Goal: Task Accomplishment & Management: Manage account settings

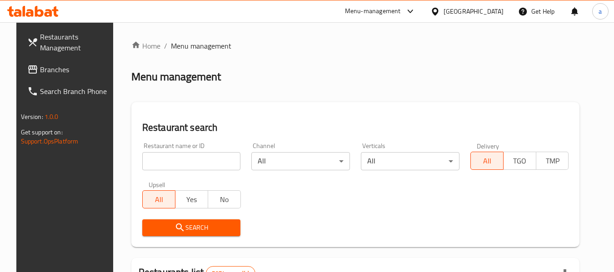
click at [483, 11] on div "Bahrain" at bounding box center [474, 11] width 60 height 10
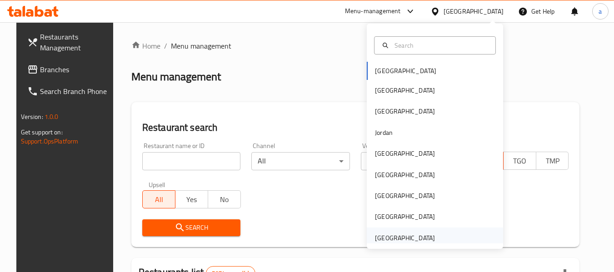
click at [380, 238] on div "[GEOGRAPHIC_DATA]" at bounding box center [405, 238] width 60 height 10
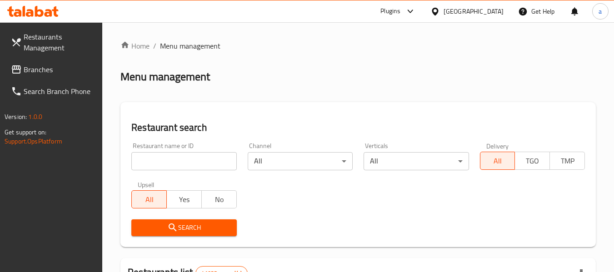
click at [36, 68] on span "Branches" at bounding box center [60, 69] width 72 height 11
click at [430, 9] on div "[GEOGRAPHIC_DATA]" at bounding box center [467, 11] width 88 height 22
click at [440, 8] on icon at bounding box center [436, 12] width 10 height 10
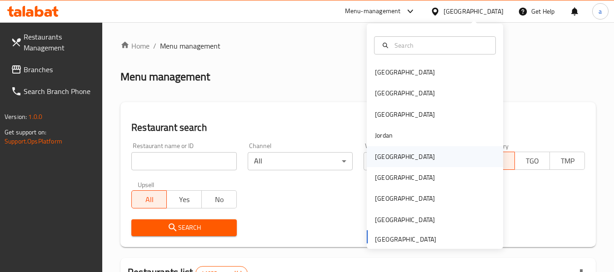
click at [376, 156] on div "Kuwait" at bounding box center [405, 157] width 60 height 10
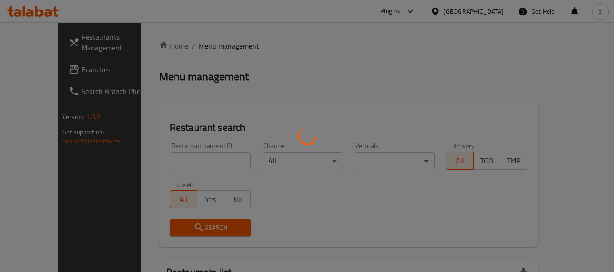
click at [27, 71] on div at bounding box center [307, 136] width 614 height 272
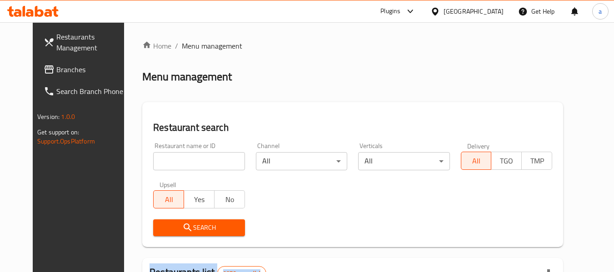
click at [56, 63] on link "Branches" at bounding box center [85, 70] width 99 height 22
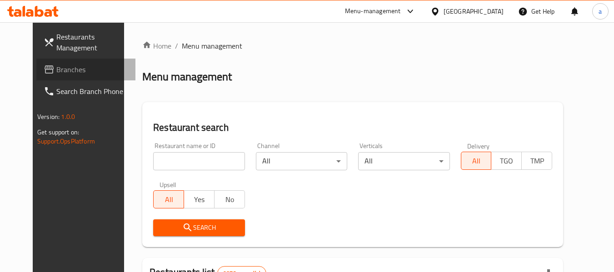
click at [56, 71] on span "Branches" at bounding box center [92, 69] width 72 height 11
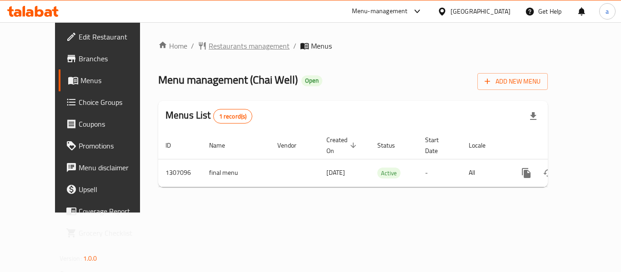
click at [217, 47] on span "Restaurants management" at bounding box center [249, 45] width 81 height 11
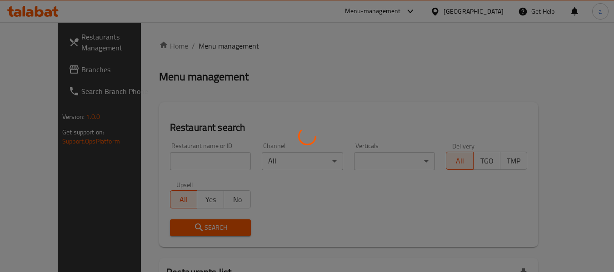
click at [163, 166] on div at bounding box center [307, 136] width 614 height 272
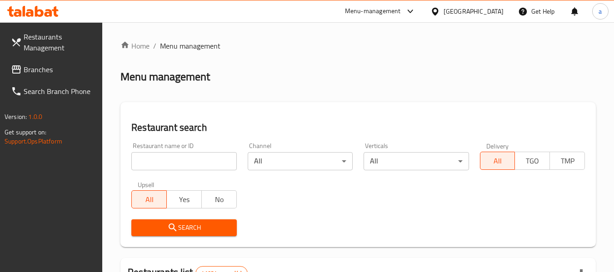
click at [171, 158] on input "search" at bounding box center [183, 161] width 105 height 18
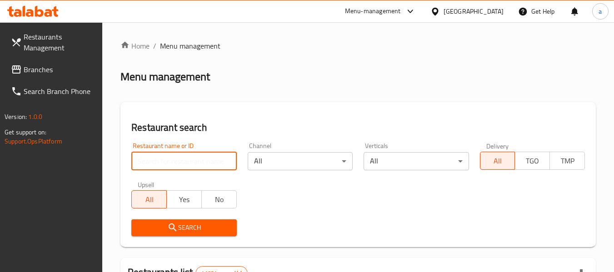
paste input "704264"
type input "704264"
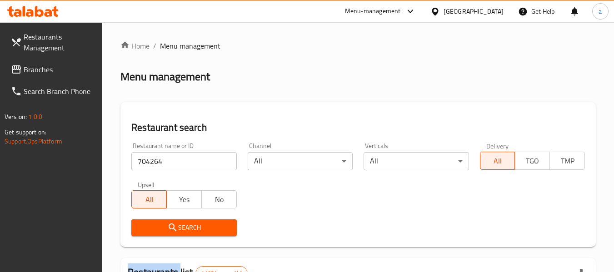
drag, startPoint x: 160, startPoint y: 240, endPoint x: 161, endPoint y: 232, distance: 8.2
click at [159, 240] on div "Search" at bounding box center [184, 228] width 116 height 28
click at [161, 232] on span "Search" at bounding box center [184, 227] width 90 height 11
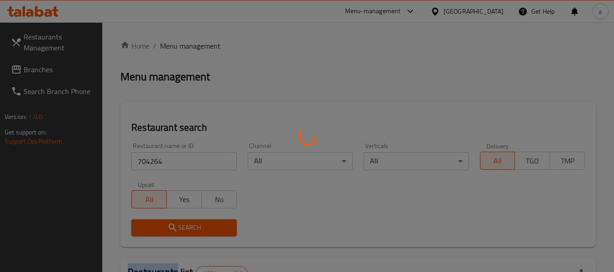
click at [161, 232] on div at bounding box center [307, 136] width 614 height 272
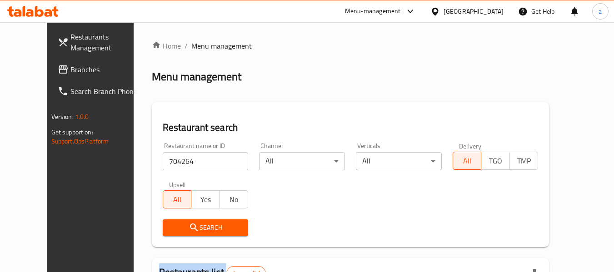
drag, startPoint x: 47, startPoint y: 68, endPoint x: 42, endPoint y: 76, distance: 9.5
click at [70, 68] on span "Branches" at bounding box center [106, 69] width 72 height 11
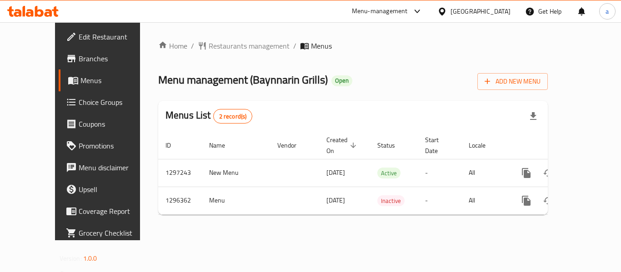
click at [212, 55] on div "Home / Restaurants management / Menus Menu management ( Baynnarin Grills ) Open…" at bounding box center [353, 131] width 390 height 182
click at [212, 54] on div "Home / Restaurants management / Menus Menu management ( Baynnarin Grills ) Open…" at bounding box center [353, 131] width 390 height 182
click at [213, 50] on span "Restaurants management" at bounding box center [249, 45] width 81 height 11
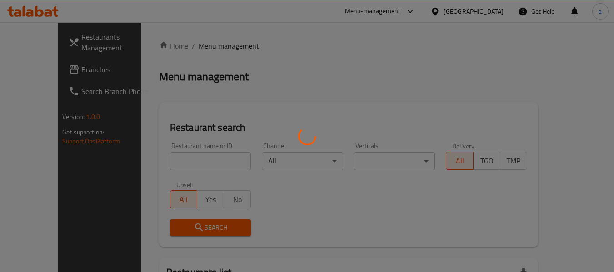
click at [164, 156] on div at bounding box center [307, 136] width 614 height 272
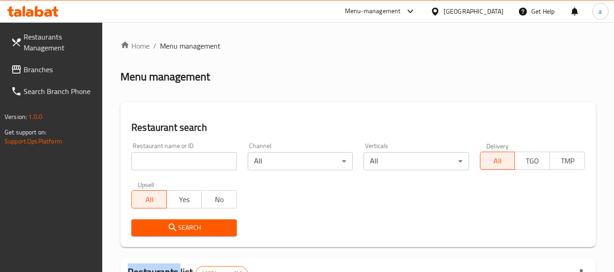
click at [164, 156] on div at bounding box center [307, 136] width 614 height 272
click at [164, 156] on input "search" at bounding box center [183, 161] width 105 height 18
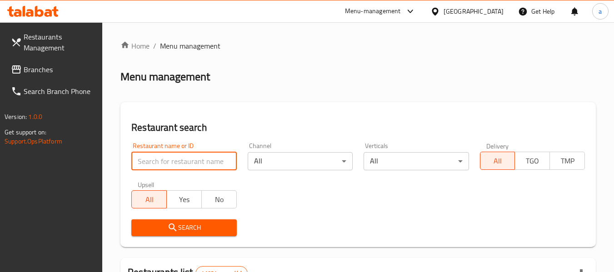
click at [164, 156] on input "search" at bounding box center [183, 161] width 105 height 18
paste input "699949"
type input "699949"
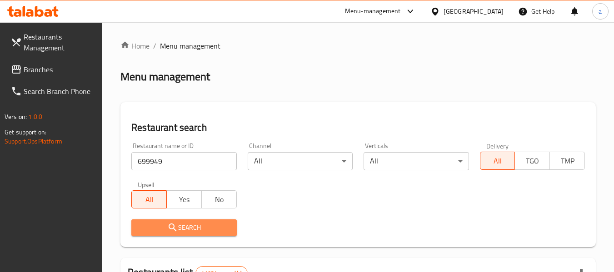
click at [171, 222] on icon "submit" at bounding box center [172, 227] width 11 height 11
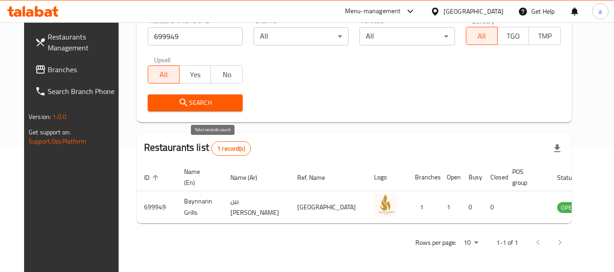
scroll to position [125, 0]
click at [48, 73] on span "Branches" at bounding box center [84, 69] width 72 height 11
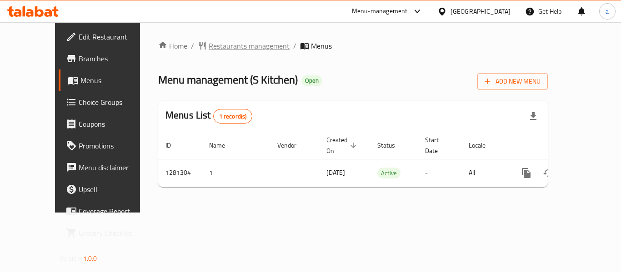
click at [211, 46] on span "Restaurants management" at bounding box center [249, 45] width 81 height 11
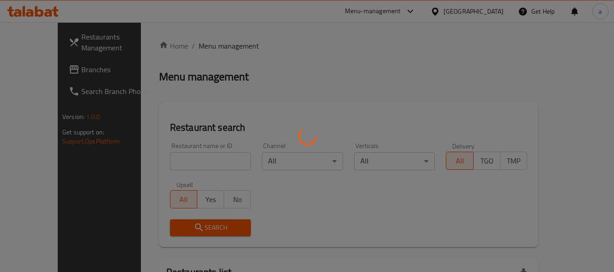
click at [160, 159] on div at bounding box center [307, 136] width 614 height 272
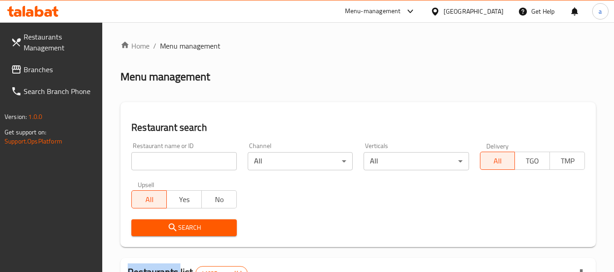
click at [160, 159] on div at bounding box center [307, 136] width 614 height 272
click at [160, 159] on input "search" at bounding box center [183, 161] width 105 height 18
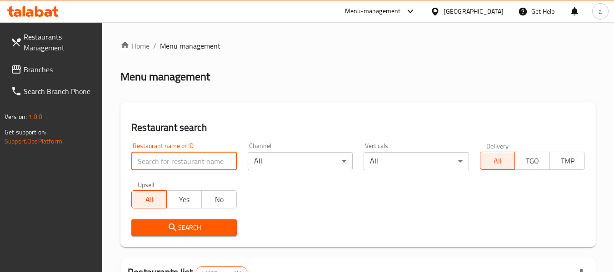
click at [160, 159] on input "search" at bounding box center [183, 161] width 105 height 18
paste input "694282"
type input "694282"
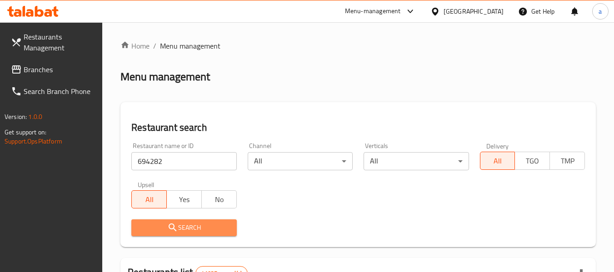
click at [170, 226] on icon "submit" at bounding box center [173, 228] width 8 height 8
click at [170, 226] on div at bounding box center [307, 136] width 614 height 272
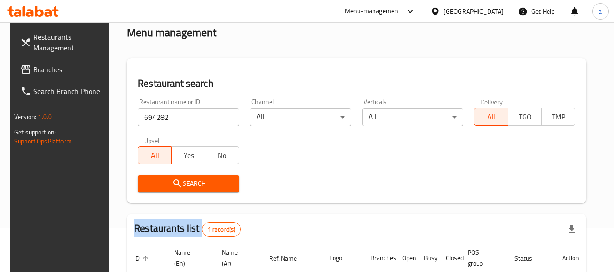
scroll to position [133, 0]
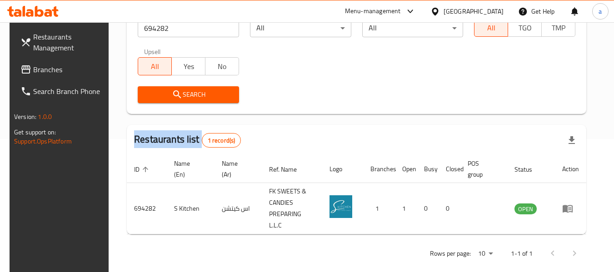
click at [33, 74] on span "Branches" at bounding box center [69, 69] width 72 height 11
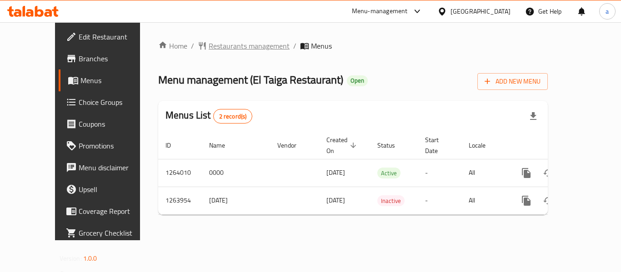
click at [216, 51] on span "Restaurants management" at bounding box center [249, 45] width 81 height 11
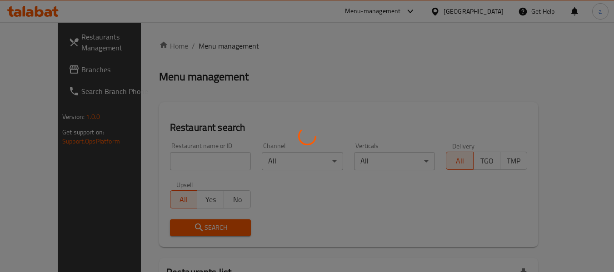
click at [170, 165] on div at bounding box center [307, 136] width 614 height 272
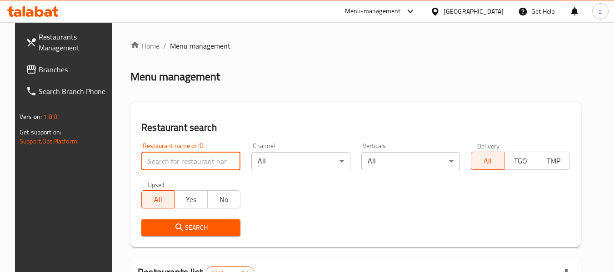
click at [170, 165] on input "search" at bounding box center [190, 161] width 99 height 18
paste input "686147"
type input "686147"
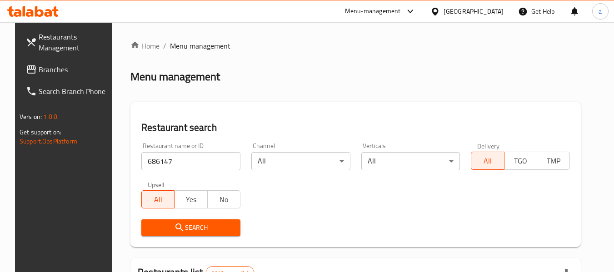
click at [167, 231] on span "Search" at bounding box center [191, 227] width 85 height 11
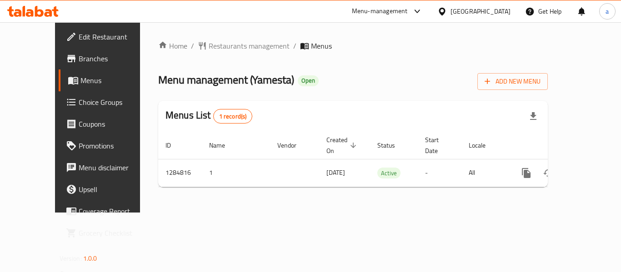
click at [207, 61] on div "Home / Restaurants management / Menus Menu management ( Yamesta ) Open Add New …" at bounding box center [353, 117] width 390 height 154
click at [215, 53] on div "Home / Restaurants management / Menus Menu management ( Yamesta ) Open Add New …" at bounding box center [353, 117] width 390 height 154
click at [216, 46] on span "Restaurants management" at bounding box center [249, 45] width 81 height 11
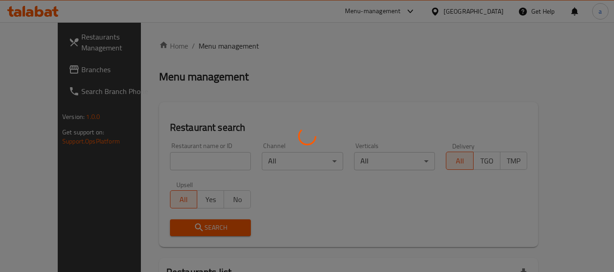
click at [161, 166] on div at bounding box center [307, 136] width 614 height 272
click at [161, 160] on div at bounding box center [307, 136] width 614 height 272
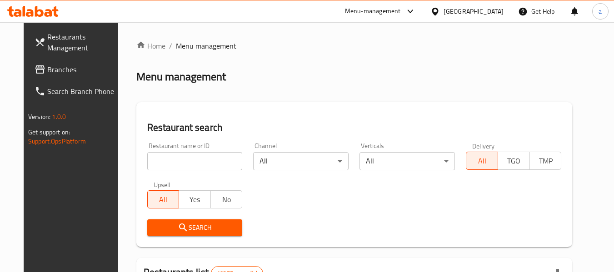
click at [161, 160] on input "search" at bounding box center [194, 161] width 95 height 18
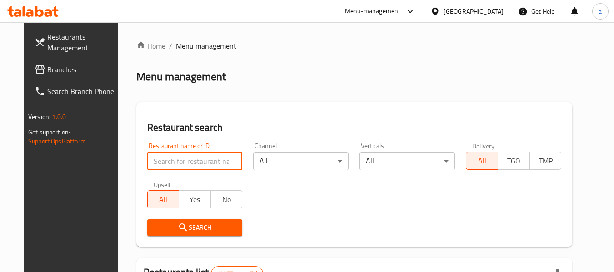
click at [161, 160] on input "search" at bounding box center [194, 161] width 95 height 18
paste input "695836"
type input "695836"
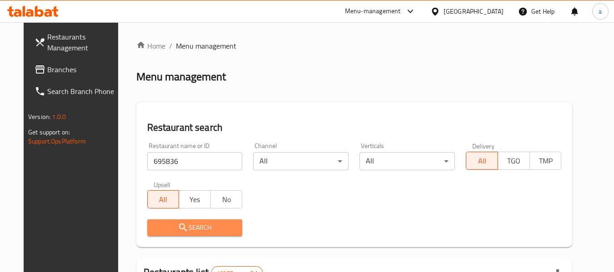
click at [179, 227] on icon "submit" at bounding box center [183, 228] width 8 height 8
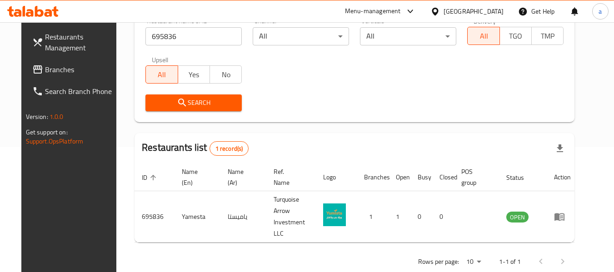
scroll to position [125, 0]
click at [45, 72] on span "Branches" at bounding box center [81, 69] width 72 height 11
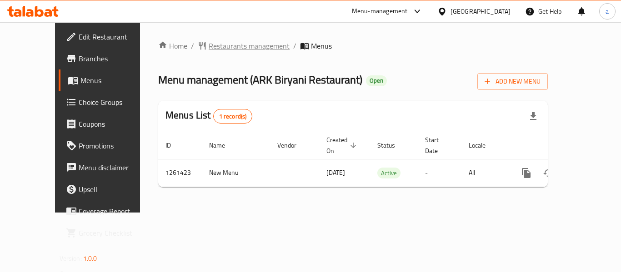
click at [225, 42] on span "Restaurants management" at bounding box center [249, 45] width 81 height 11
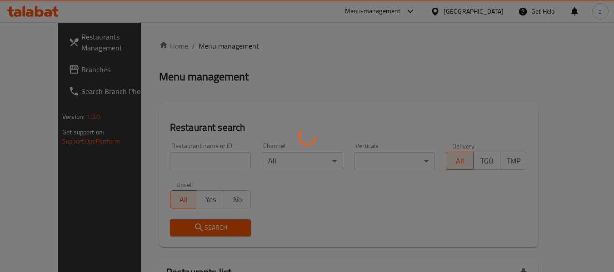
click at [165, 157] on div at bounding box center [307, 136] width 614 height 272
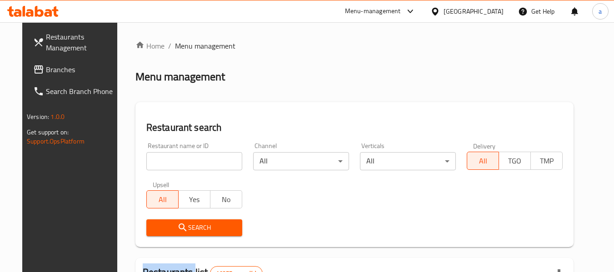
click at [165, 157] on div at bounding box center [307, 136] width 614 height 272
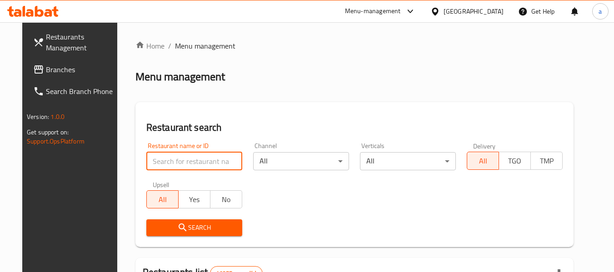
click at [165, 157] on input "search" at bounding box center [194, 161] width 96 height 18
paste input "685126"
type input "685126"
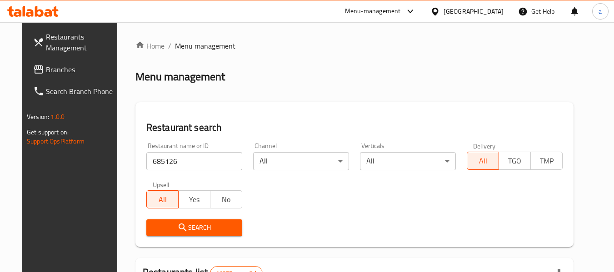
click at [156, 236] on button "Search" at bounding box center [194, 228] width 96 height 17
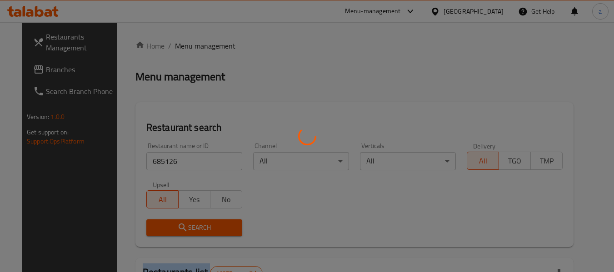
click at [156, 236] on div at bounding box center [307, 136] width 614 height 272
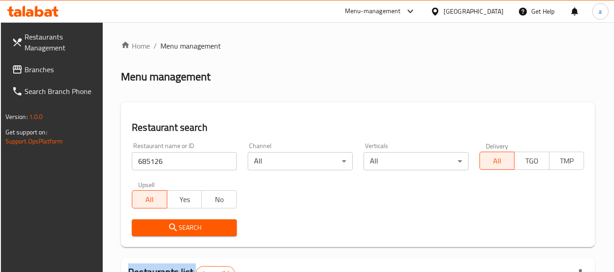
click at [33, 77] on link "Branches" at bounding box center [54, 70] width 99 height 22
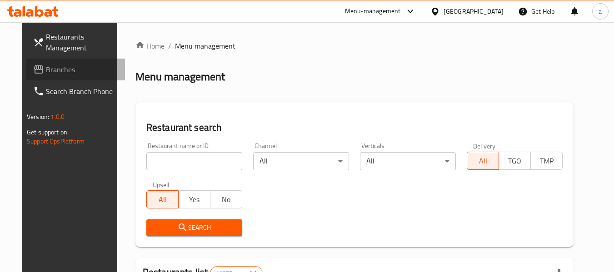
click at [61, 79] on link "Branches" at bounding box center [75, 70] width 99 height 22
click at [65, 72] on span "Branches" at bounding box center [82, 69] width 72 height 11
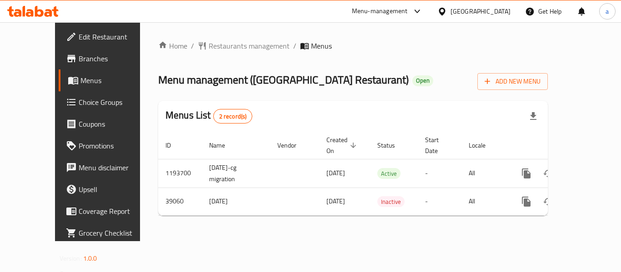
click at [200, 57] on div "Home / Restaurants management / Menus Menu management ( [GEOGRAPHIC_DATA] Resta…" at bounding box center [353, 131] width 390 height 183
click at [209, 42] on span "Restaurants management" at bounding box center [249, 45] width 81 height 11
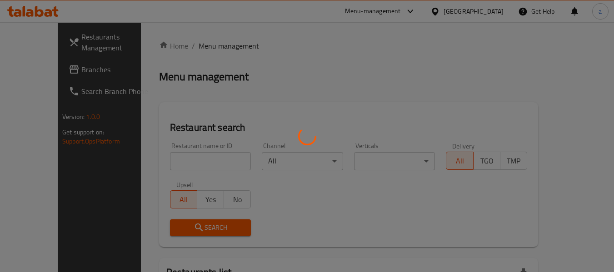
click at [165, 164] on div at bounding box center [307, 136] width 614 height 272
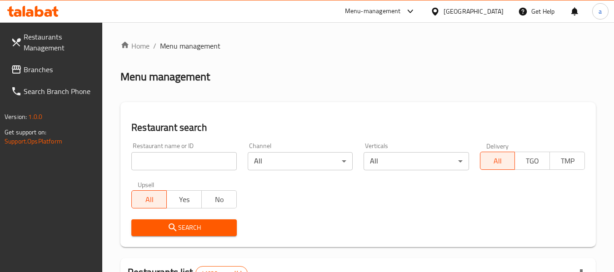
click at [165, 164] on input "search" at bounding box center [183, 161] width 105 height 18
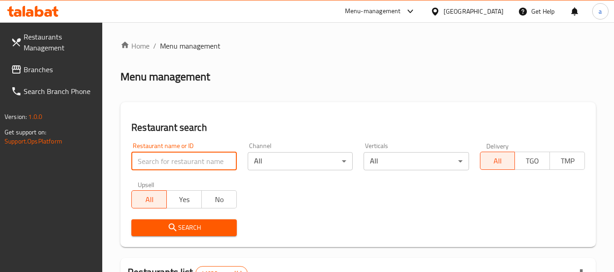
click at [165, 164] on input "search" at bounding box center [183, 161] width 105 height 18
click at [166, 143] on div "Restaurant name or ID Restaurant name or ID" at bounding box center [183, 157] width 105 height 28
click at [158, 159] on input "search" at bounding box center [183, 161] width 105 height 18
paste input "20309"
type input "20309"
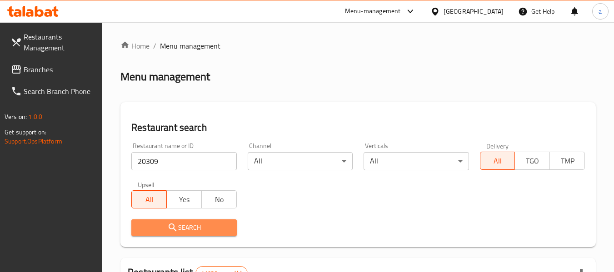
click at [166, 222] on span "Search" at bounding box center [184, 227] width 90 height 11
click at [166, 222] on div at bounding box center [307, 136] width 614 height 272
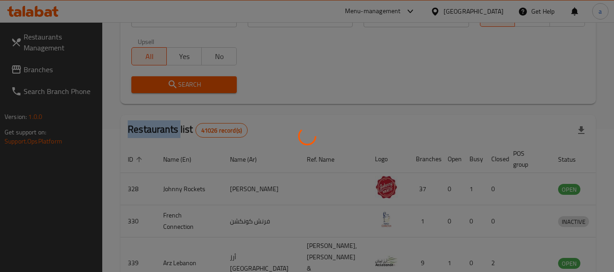
scroll to position [125, 0]
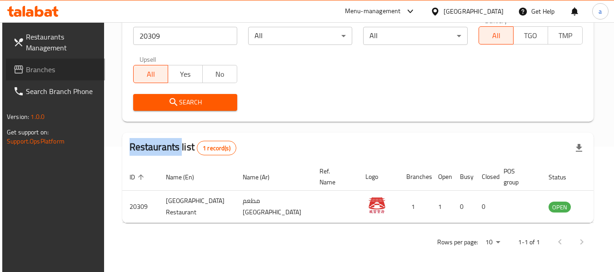
click at [26, 62] on link "Branches" at bounding box center [55, 70] width 99 height 22
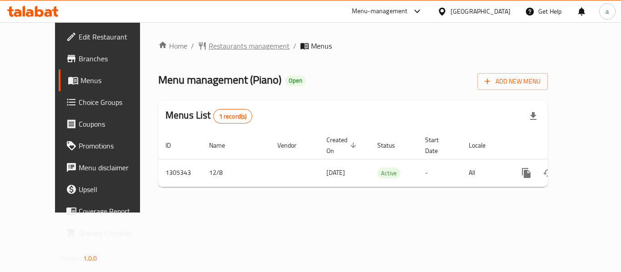
click at [209, 46] on span "Restaurants management" at bounding box center [249, 45] width 81 height 11
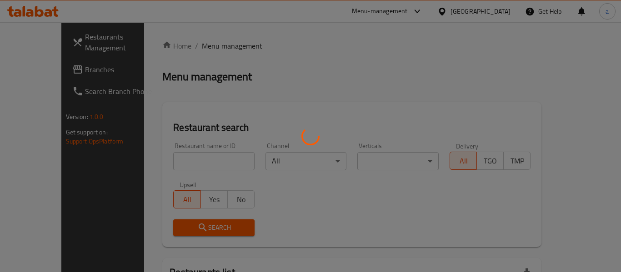
click at [205, 46] on div at bounding box center [310, 136] width 621 height 272
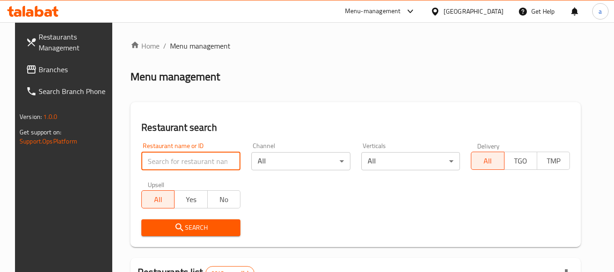
click at [168, 165] on input "search" at bounding box center [190, 161] width 99 height 18
paste input "703667"
type input "703667"
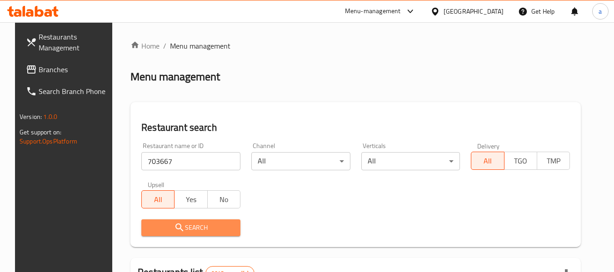
click at [160, 232] on span "Search" at bounding box center [191, 227] width 85 height 11
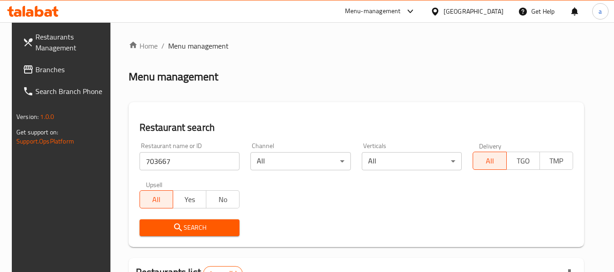
click at [41, 75] on span "Branches" at bounding box center [71, 69] width 72 height 11
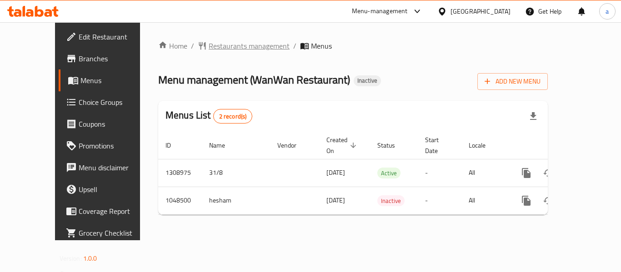
click at [209, 44] on span "Restaurants management" at bounding box center [249, 45] width 81 height 11
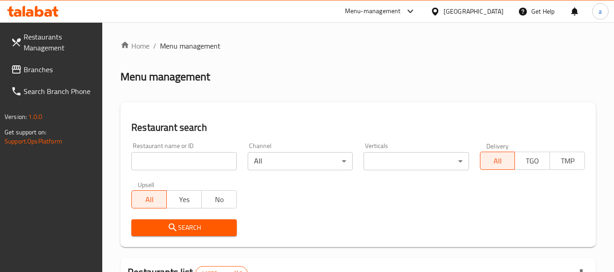
click at [160, 178] on div "Upsell All Yes No" at bounding box center [184, 195] width 116 height 38
click at [166, 161] on input "search" at bounding box center [183, 161] width 105 height 18
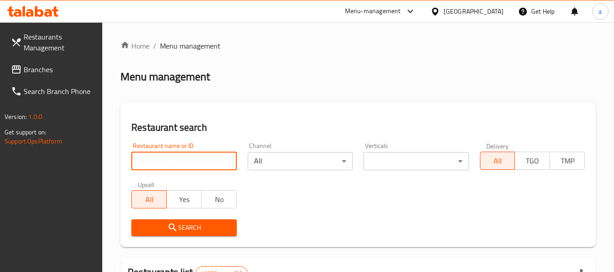
paste input "661229"
type input "661229"
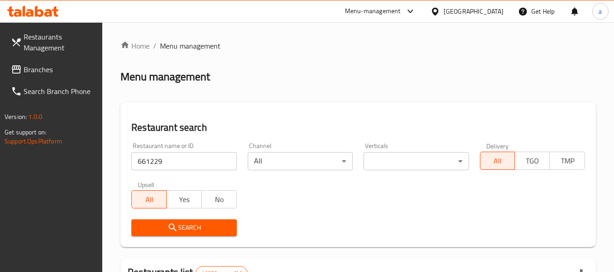
click at [160, 225] on span "Search" at bounding box center [184, 227] width 90 height 11
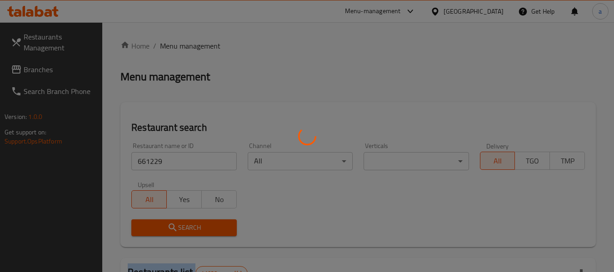
click at [160, 225] on div at bounding box center [307, 136] width 614 height 272
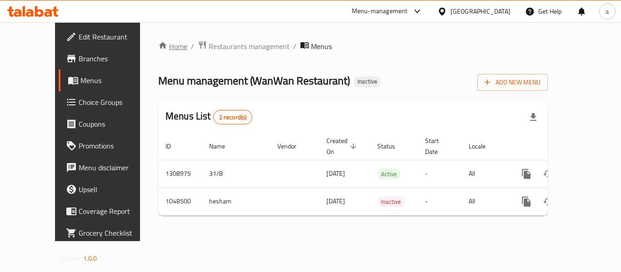
click at [158, 49] on link "Home" at bounding box center [172, 46] width 29 height 11
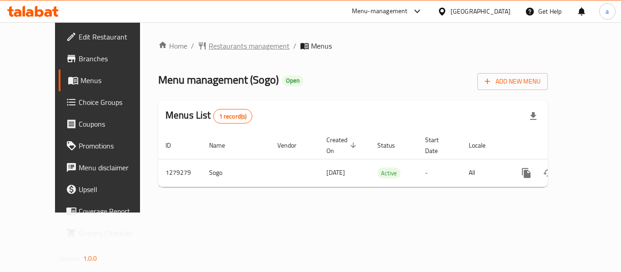
click at [244, 51] on span "Restaurants management" at bounding box center [249, 45] width 81 height 11
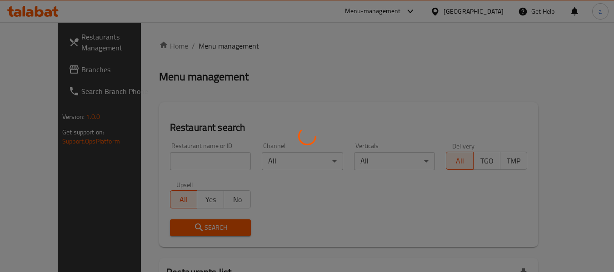
click at [203, 150] on div at bounding box center [307, 136] width 614 height 272
drag, startPoint x: 203, startPoint y: 150, endPoint x: 194, endPoint y: 154, distance: 10.0
click at [202, 151] on div at bounding box center [307, 136] width 614 height 272
click at [194, 154] on div at bounding box center [307, 136] width 614 height 272
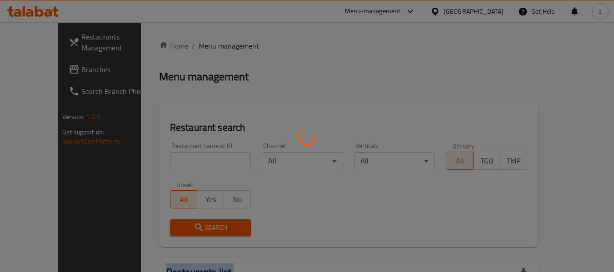
click at [194, 154] on div at bounding box center [307, 136] width 614 height 272
click at [192, 154] on div at bounding box center [307, 136] width 614 height 272
click at [191, 155] on div at bounding box center [307, 136] width 614 height 272
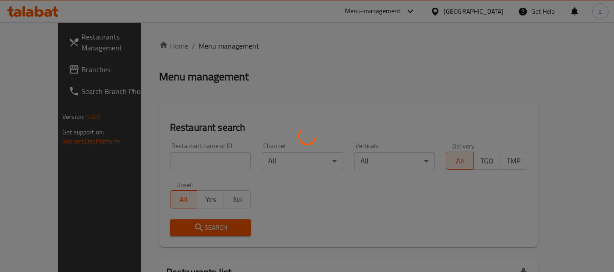
click at [167, 156] on div at bounding box center [307, 136] width 614 height 272
click at [163, 165] on div at bounding box center [307, 136] width 614 height 272
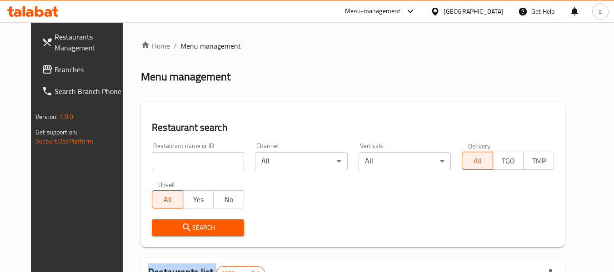
click at [163, 165] on div at bounding box center [307, 136] width 614 height 272
click at [163, 165] on input "search" at bounding box center [198, 161] width 92 height 18
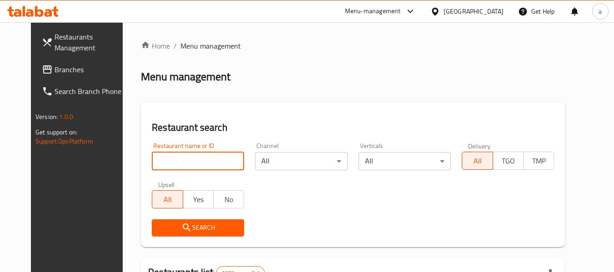
paste input "693236"
type input "693236"
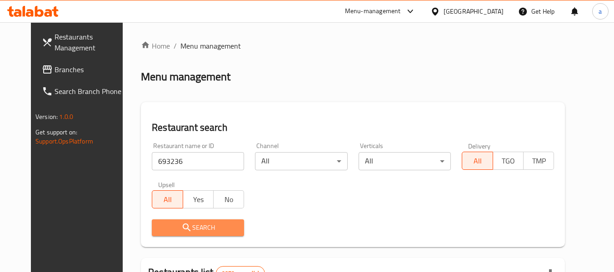
click at [159, 226] on span "Search" at bounding box center [198, 227] width 78 height 11
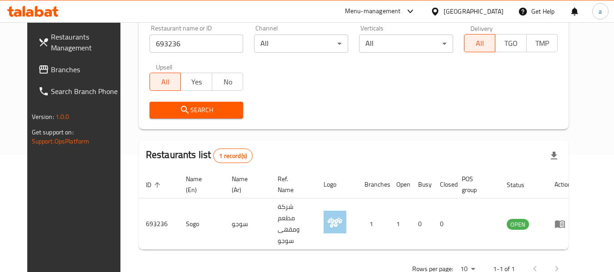
scroll to position [125, 0]
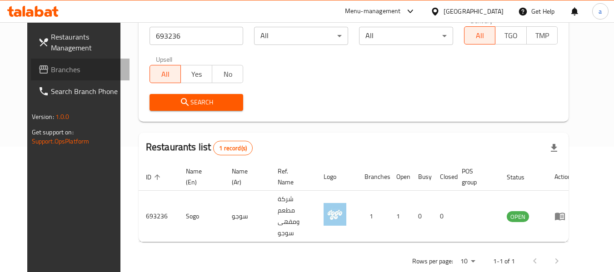
click at [51, 71] on span "Branches" at bounding box center [87, 69] width 72 height 11
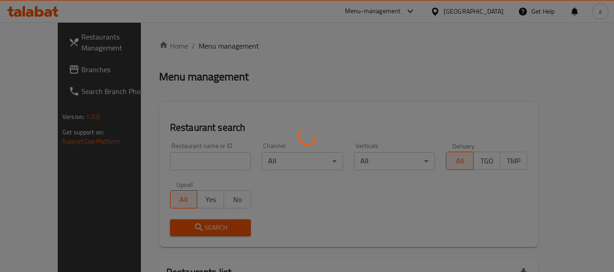
click at [63, 72] on div at bounding box center [307, 136] width 614 height 272
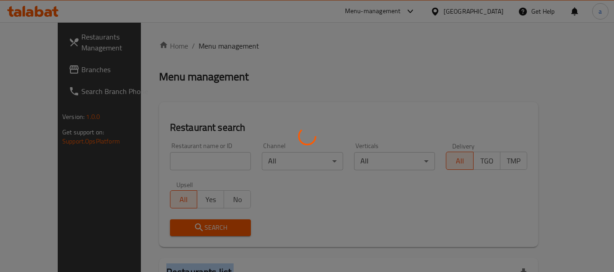
click at [63, 72] on div at bounding box center [307, 136] width 614 height 272
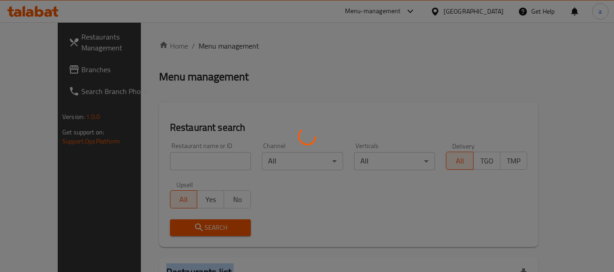
click at [63, 72] on div at bounding box center [307, 136] width 614 height 272
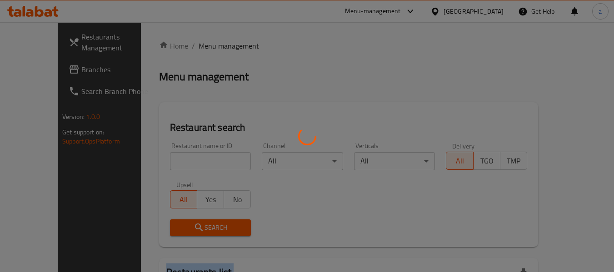
click at [63, 72] on div at bounding box center [307, 136] width 614 height 272
click at [26, 72] on div at bounding box center [307, 136] width 614 height 272
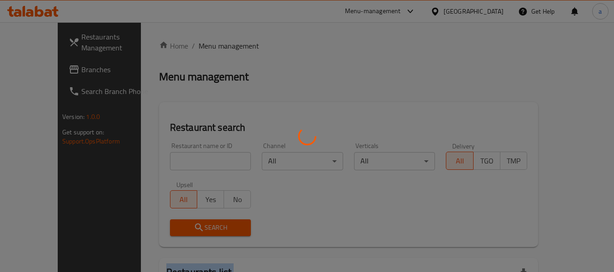
click at [26, 72] on div at bounding box center [307, 136] width 614 height 272
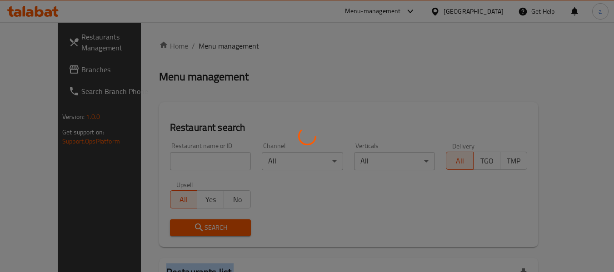
click at [26, 72] on div at bounding box center [307, 136] width 614 height 272
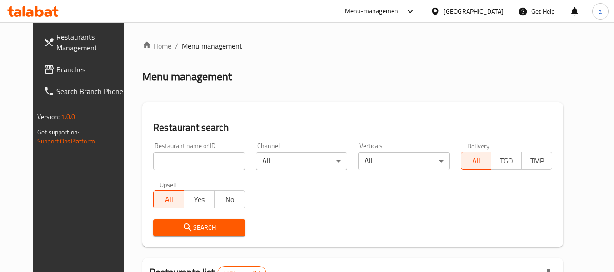
click at [164, 164] on input "search" at bounding box center [198, 161] width 91 height 18
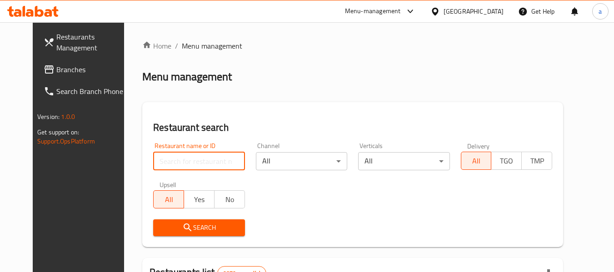
paste input "772812"
type input "772812"
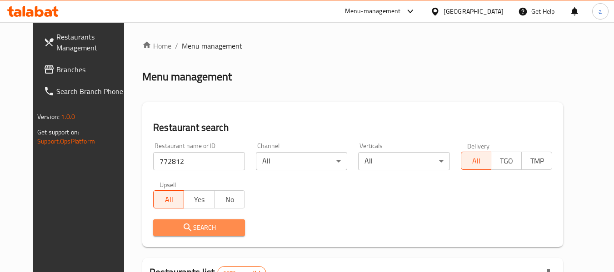
click at [182, 227] on icon "submit" at bounding box center [187, 227] width 11 height 11
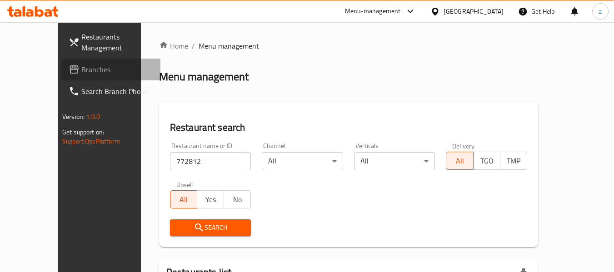
click at [81, 68] on span "Branches" at bounding box center [117, 69] width 72 height 11
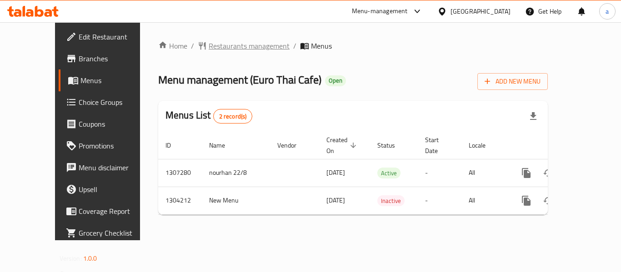
click at [221, 47] on span "Restaurants management" at bounding box center [249, 45] width 81 height 11
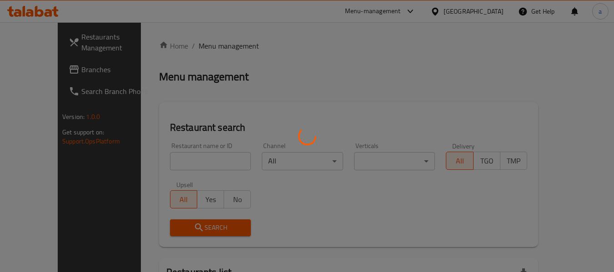
click at [182, 160] on div at bounding box center [307, 136] width 614 height 272
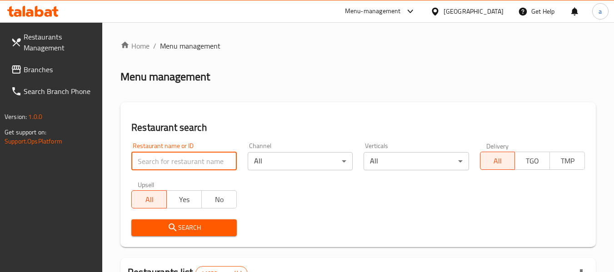
click at [183, 160] on input "search" at bounding box center [183, 161] width 105 height 18
paste input "703056"
type input "703056"
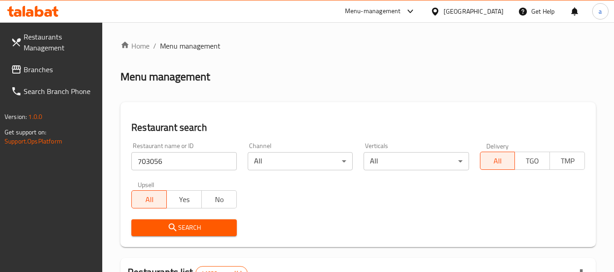
click at [185, 223] on span "Search" at bounding box center [184, 227] width 90 height 11
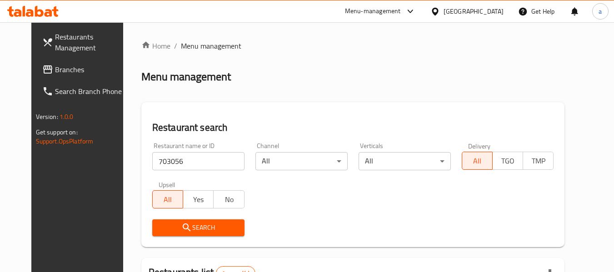
click at [178, 228] on span "Search" at bounding box center [199, 227] width 78 height 11
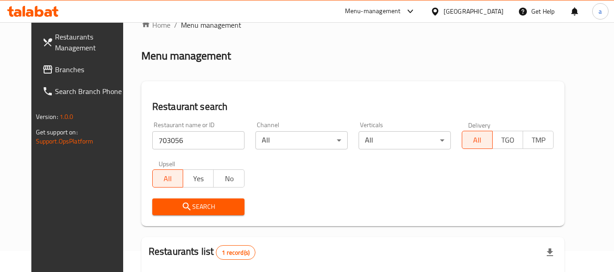
scroll to position [122, 0]
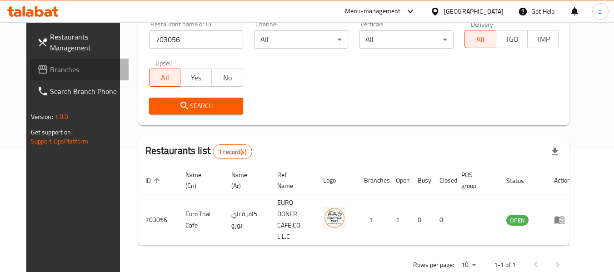
click at [30, 63] on link "Branches" at bounding box center [79, 70] width 99 height 22
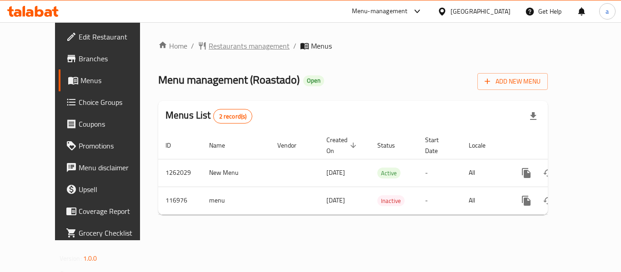
click at [223, 40] on span "Restaurants management" at bounding box center [249, 45] width 81 height 11
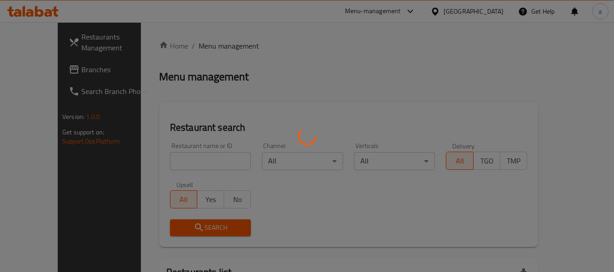
click at [166, 157] on div at bounding box center [307, 136] width 614 height 272
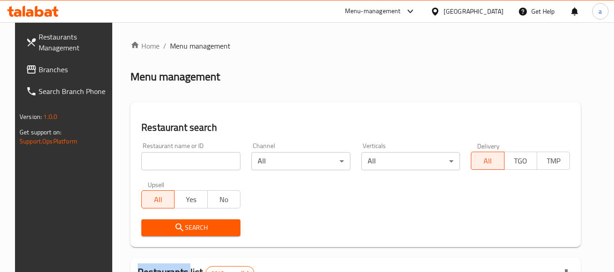
click at [166, 157] on div at bounding box center [307, 136] width 614 height 272
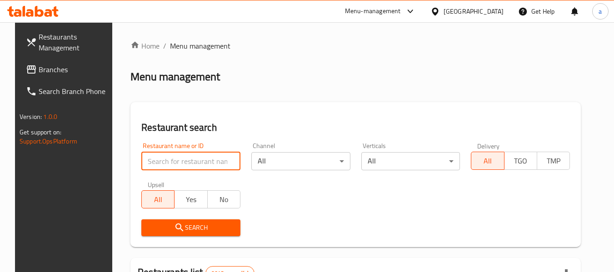
click at [166, 157] on input "search" at bounding box center [190, 161] width 99 height 18
paste input "606004"
type input "606004"
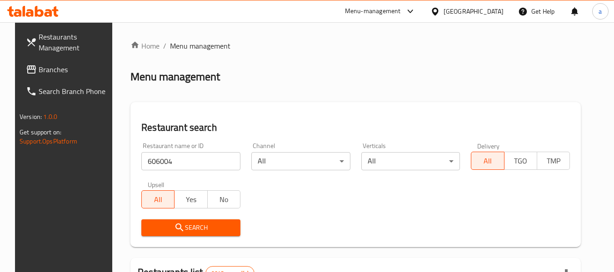
click at [183, 224] on span "Search" at bounding box center [191, 227] width 85 height 11
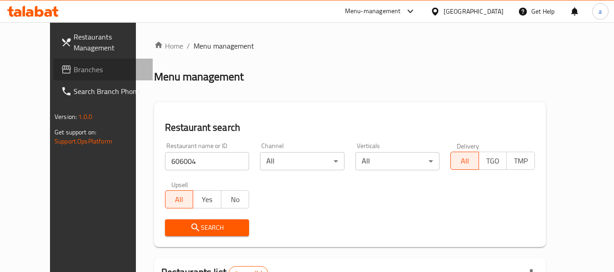
click at [74, 75] on span "Branches" at bounding box center [110, 69] width 72 height 11
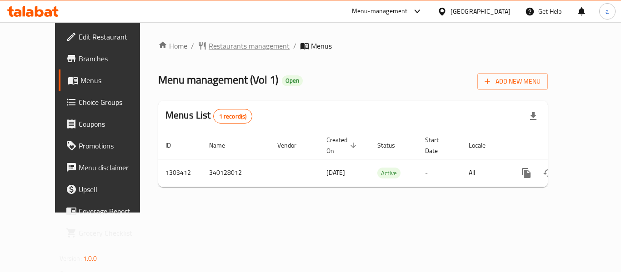
click at [209, 40] on span "Restaurants management" at bounding box center [249, 45] width 81 height 11
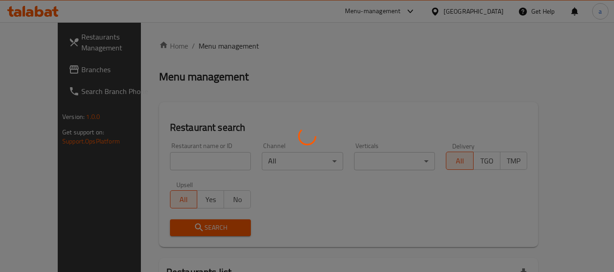
click at [171, 159] on div at bounding box center [307, 136] width 614 height 272
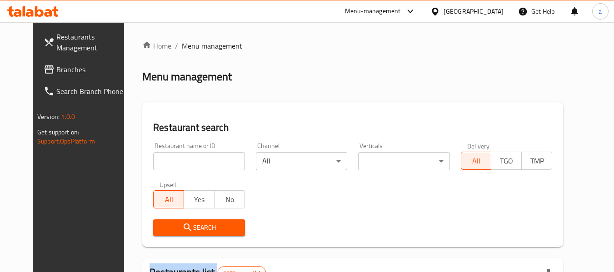
click at [171, 159] on div at bounding box center [307, 136] width 614 height 272
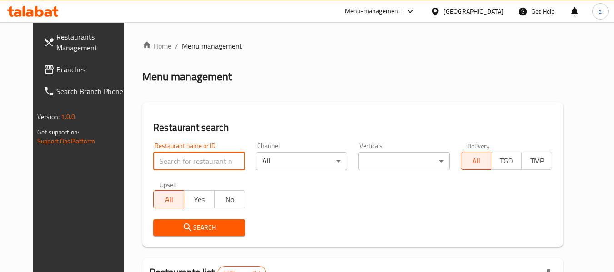
click at [171, 159] on input "search" at bounding box center [198, 161] width 91 height 18
paste input "702823"
type input "702823"
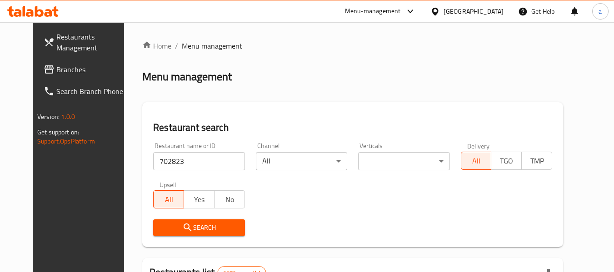
drag, startPoint x: 173, startPoint y: 229, endPoint x: 39, endPoint y: 180, distance: 143.1
click at [184, 229] on icon "submit" at bounding box center [188, 228] width 8 height 8
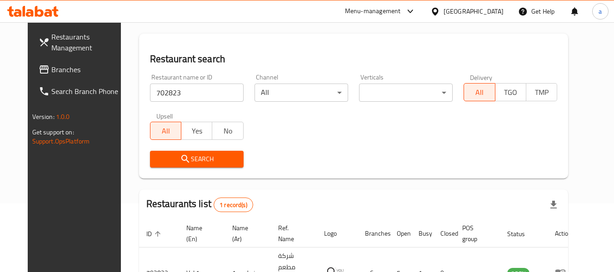
scroll to position [122, 0]
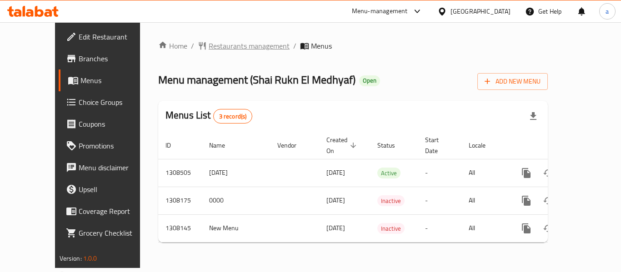
click at [228, 42] on span "Restaurants management" at bounding box center [249, 45] width 81 height 11
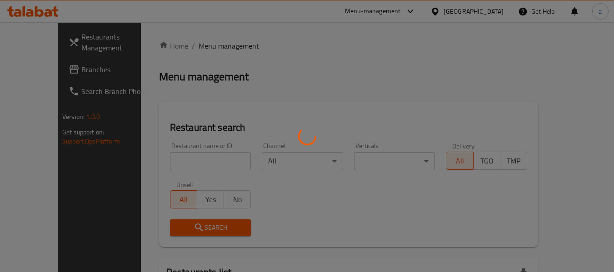
click at [167, 166] on div at bounding box center [307, 136] width 614 height 272
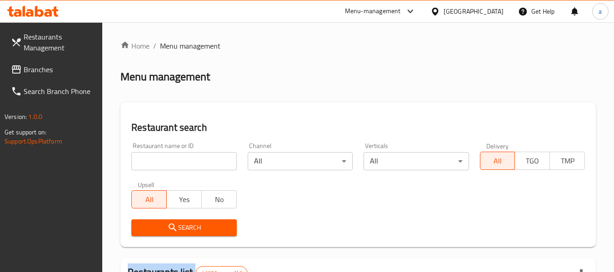
click at [167, 166] on div at bounding box center [307, 136] width 614 height 272
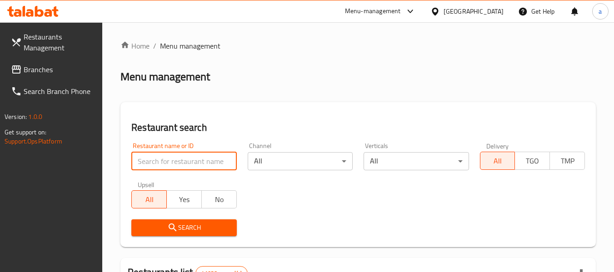
click at [167, 166] on input "search" at bounding box center [183, 161] width 105 height 18
type input "v"
click at [222, 162] on input "v" at bounding box center [183, 161] width 105 height 18
click at [233, 159] on input "v" at bounding box center [183, 161] width 105 height 18
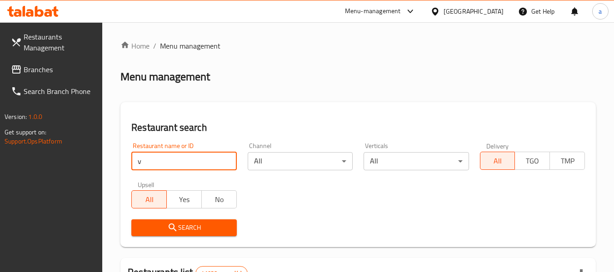
click at [197, 166] on input "v" at bounding box center [183, 161] width 105 height 18
click at [223, 164] on input "v" at bounding box center [183, 161] width 105 height 18
click at [205, 164] on input "v" at bounding box center [183, 161] width 105 height 18
paste input "704796"
type input "704796"
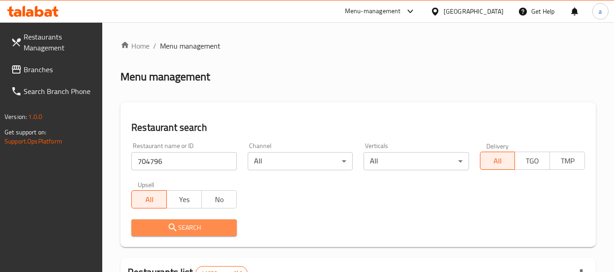
click at [165, 225] on span "Search" at bounding box center [184, 227] width 90 height 11
click at [165, 225] on div at bounding box center [307, 136] width 614 height 272
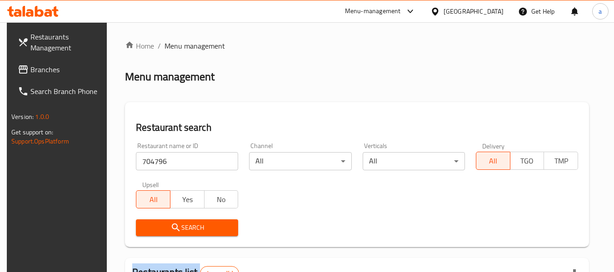
click at [30, 75] on span "Branches" at bounding box center [66, 69] width 72 height 11
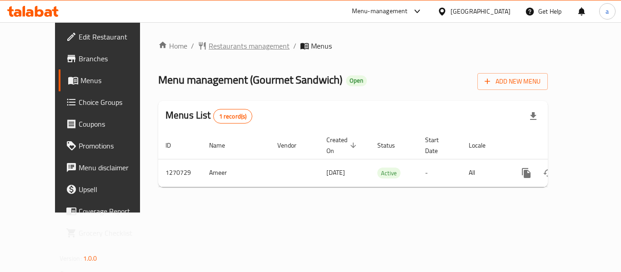
click at [209, 48] on span "Restaurants management" at bounding box center [249, 45] width 81 height 11
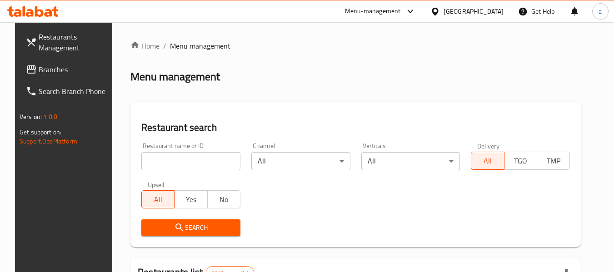
click at [166, 163] on div at bounding box center [307, 136] width 614 height 272
click at [166, 163] on input "search" at bounding box center [190, 161] width 99 height 18
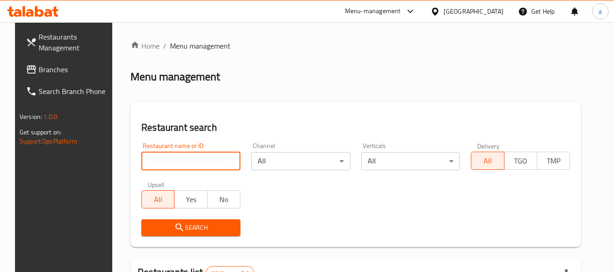
paste input "689334"
type input "689334"
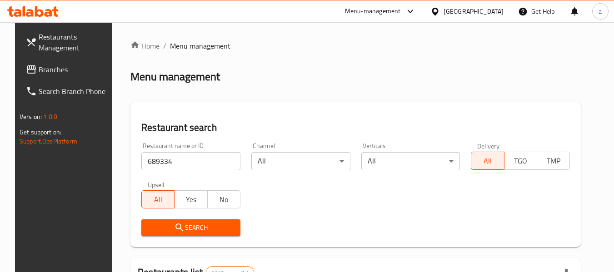
click at [156, 224] on span "Search" at bounding box center [191, 227] width 85 height 11
click at [156, 224] on div at bounding box center [307, 136] width 614 height 272
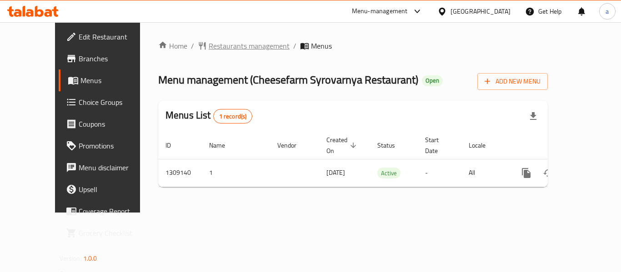
click at [234, 45] on span "Restaurants management" at bounding box center [249, 45] width 81 height 11
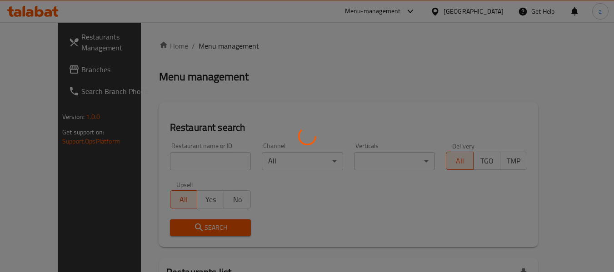
click at [161, 154] on div at bounding box center [307, 136] width 614 height 272
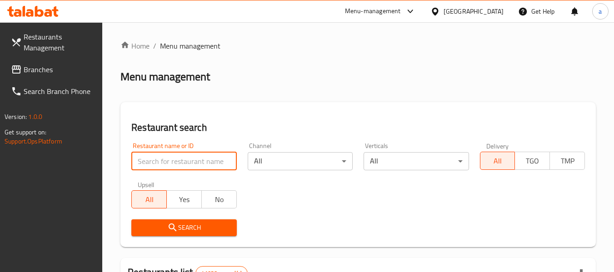
click at [156, 161] on input "search" at bounding box center [183, 161] width 105 height 18
paste input "704630"
type input "704630"
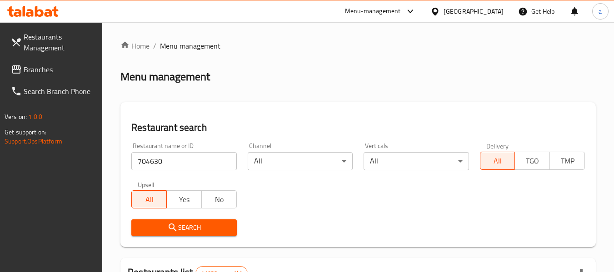
click at [152, 231] on span "Search" at bounding box center [184, 227] width 90 height 11
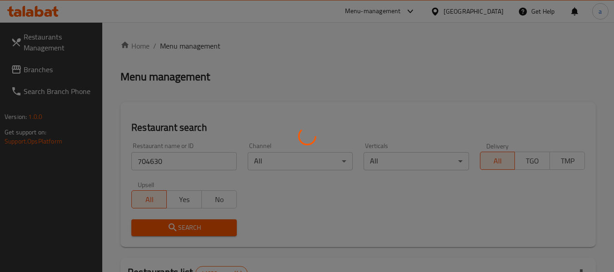
click at [154, 230] on div at bounding box center [307, 136] width 614 height 272
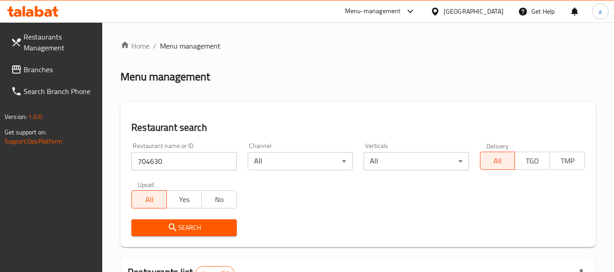
click at [57, 76] on link "Branches" at bounding box center [53, 70] width 99 height 22
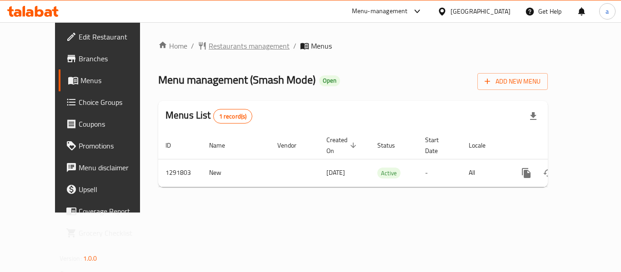
click at [220, 51] on span "Restaurants management" at bounding box center [249, 45] width 81 height 11
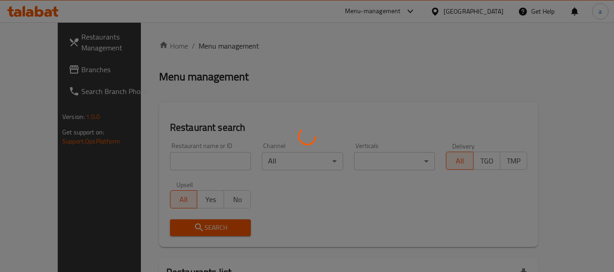
click at [179, 165] on div at bounding box center [307, 136] width 614 height 272
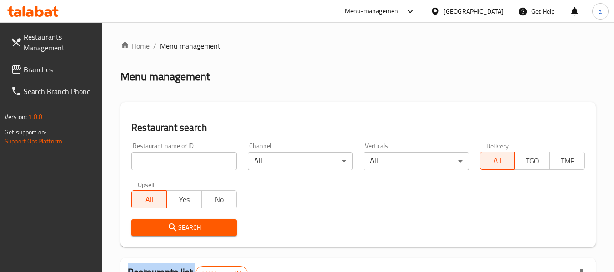
click at [179, 165] on div at bounding box center [307, 136] width 614 height 272
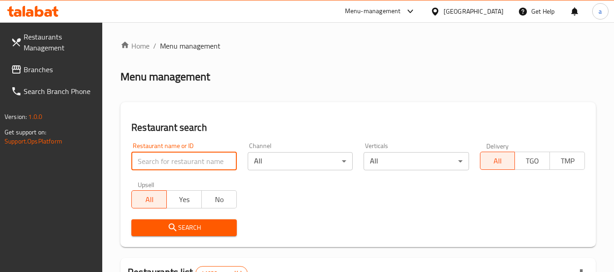
click at [170, 164] on input "search" at bounding box center [183, 161] width 105 height 18
paste input "698884"
type input "698884"
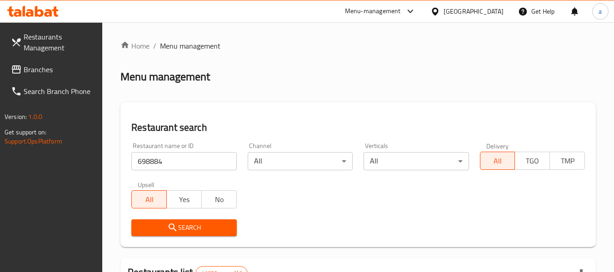
click at [168, 229] on icon "submit" at bounding box center [172, 227] width 11 height 11
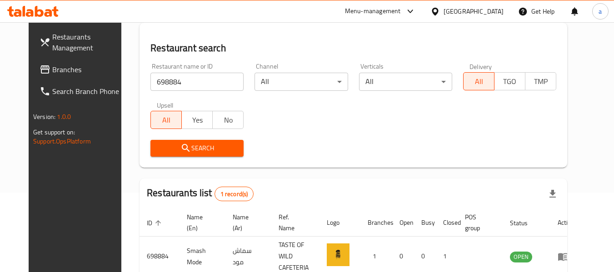
scroll to position [31, 0]
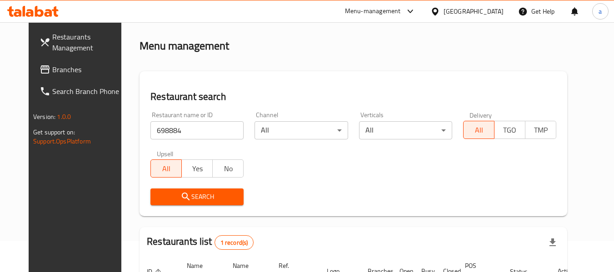
click at [52, 73] on span "Branches" at bounding box center [88, 69] width 72 height 11
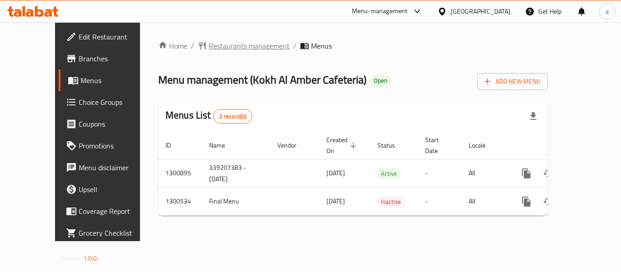
click at [226, 44] on span "Restaurants management" at bounding box center [249, 45] width 81 height 11
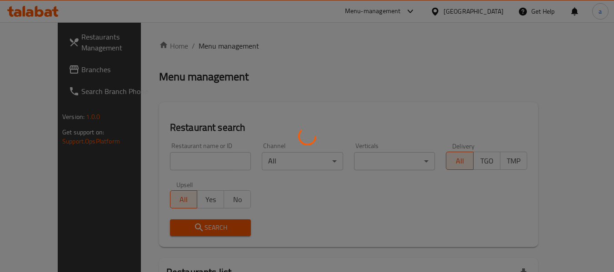
click at [177, 163] on div at bounding box center [307, 136] width 614 height 272
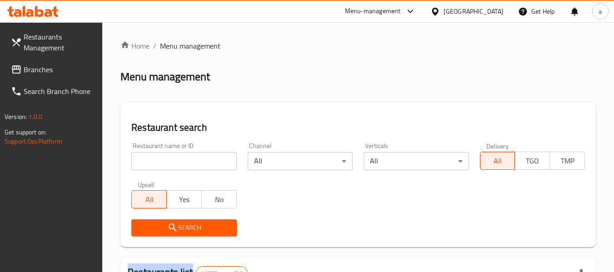
click at [177, 163] on div at bounding box center [307, 136] width 614 height 272
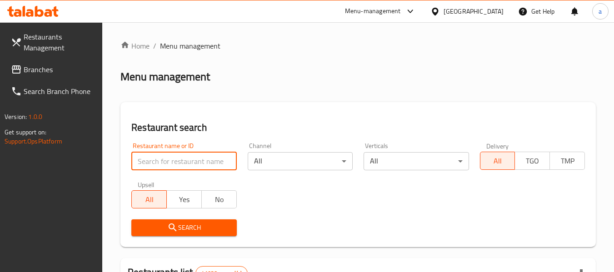
click at [177, 163] on input "search" at bounding box center [183, 161] width 105 height 18
paste input "701177"
type input "701177"
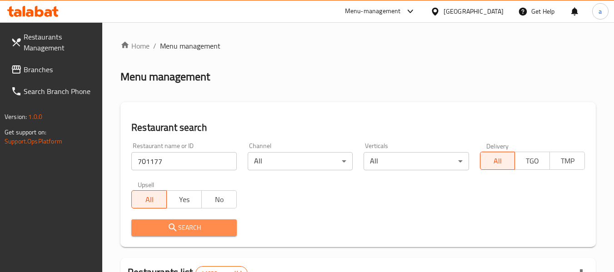
click at [174, 225] on icon "submit" at bounding box center [172, 227] width 11 height 11
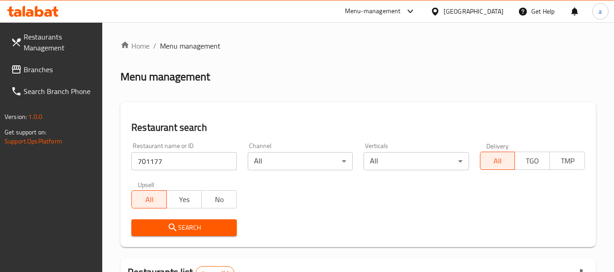
click at [42, 74] on span "Branches" at bounding box center [60, 69] width 72 height 11
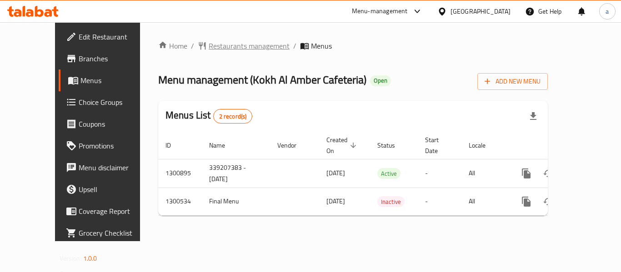
click at [209, 45] on span "Restaurants management" at bounding box center [249, 45] width 81 height 11
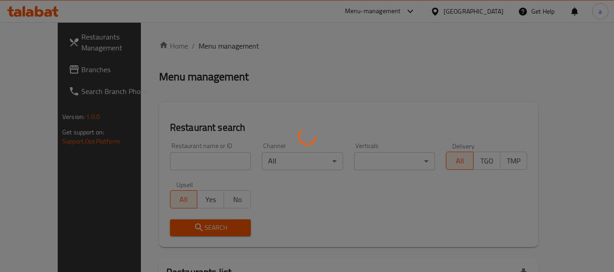
click at [162, 171] on div at bounding box center [307, 136] width 614 height 272
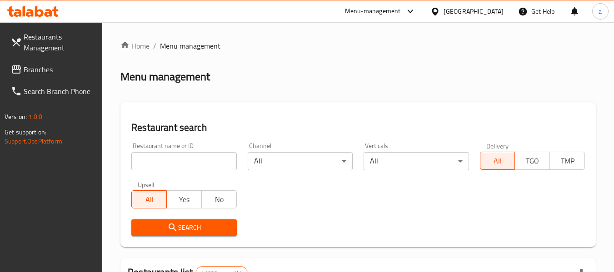
click at [165, 167] on div at bounding box center [307, 136] width 614 height 272
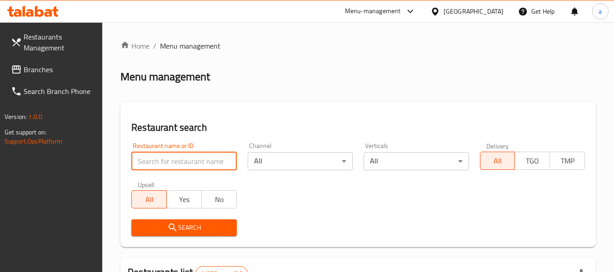
click at [165, 167] on input "search" at bounding box center [183, 161] width 105 height 18
paste input "701177"
type input "701177"
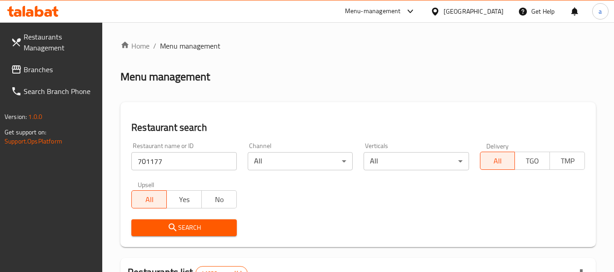
click at [167, 224] on icon "submit" at bounding box center [172, 227] width 11 height 11
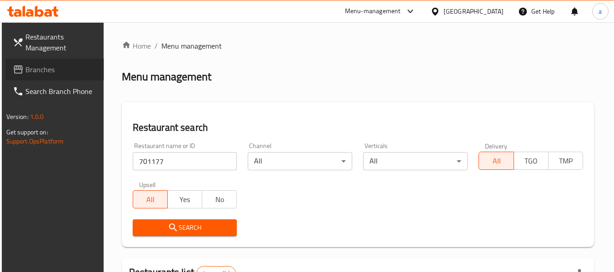
click at [45, 62] on link "Branches" at bounding box center [54, 70] width 99 height 22
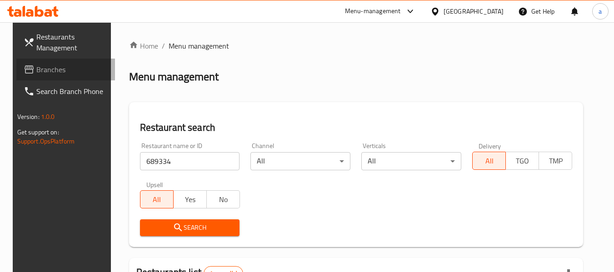
click at [40, 70] on span "Branches" at bounding box center [72, 69] width 72 height 11
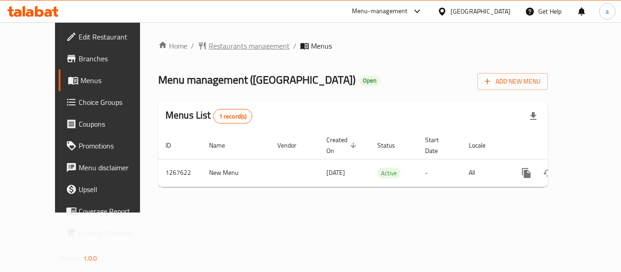
click at [214, 48] on span "Restaurants management" at bounding box center [249, 45] width 81 height 11
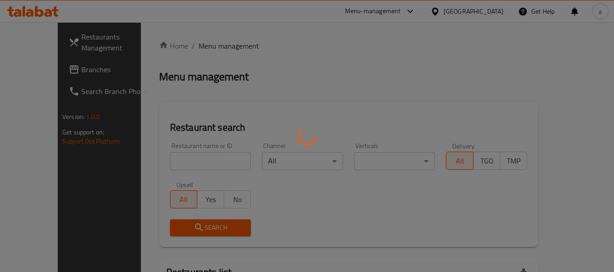
click at [176, 156] on div at bounding box center [307, 136] width 614 height 272
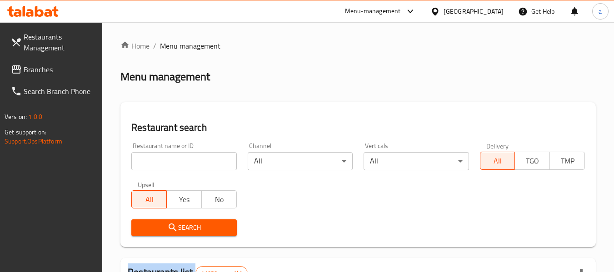
click at [176, 156] on input "search" at bounding box center [183, 161] width 105 height 18
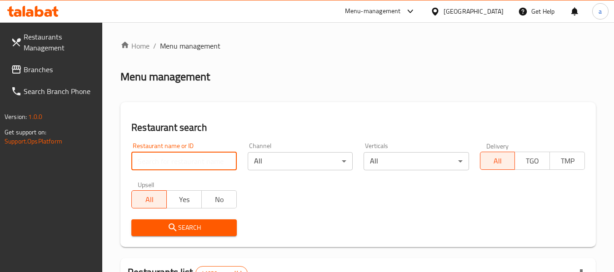
paste input "687720"
type input "687720"
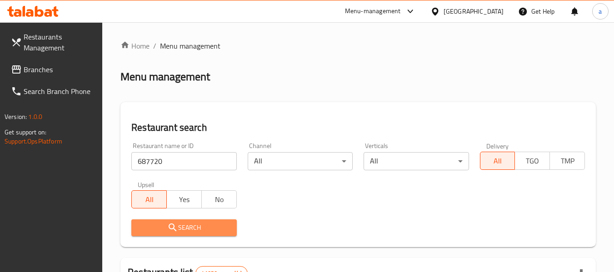
click at [175, 231] on icon "submit" at bounding box center [173, 228] width 8 height 8
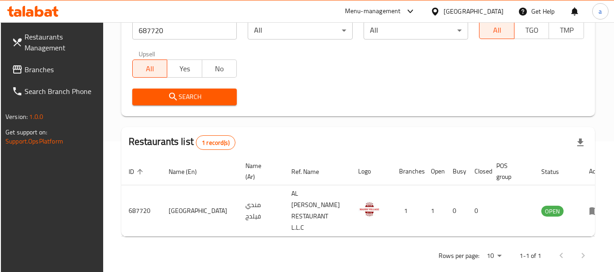
scroll to position [133, 0]
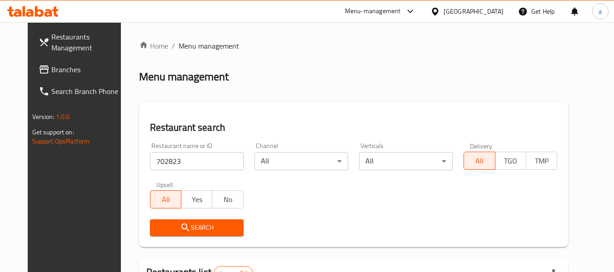
scroll to position [122, 0]
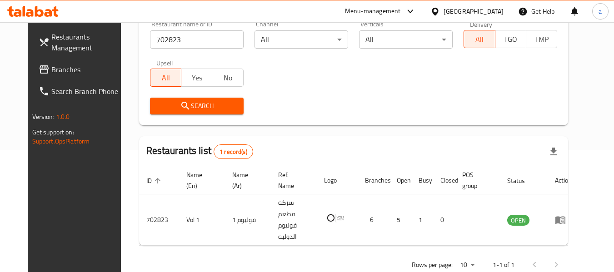
click at [51, 64] on span "Branches" at bounding box center [87, 69] width 72 height 11
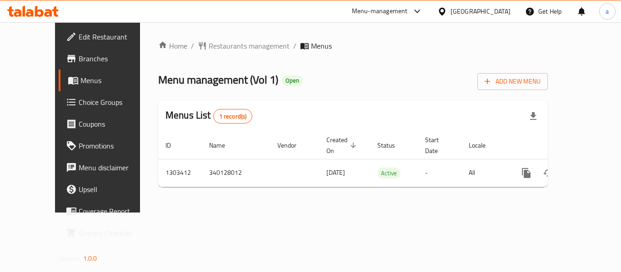
click at [221, 60] on div "Home / Restaurants management / Menus Menu management ( Vol 1 ) Open Add New Me…" at bounding box center [353, 117] width 390 height 154
click at [228, 46] on span "Restaurants management" at bounding box center [249, 45] width 81 height 11
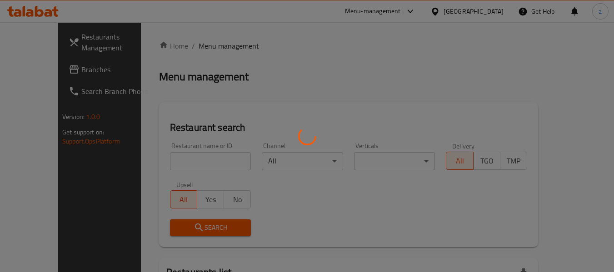
click at [151, 154] on div at bounding box center [307, 136] width 614 height 272
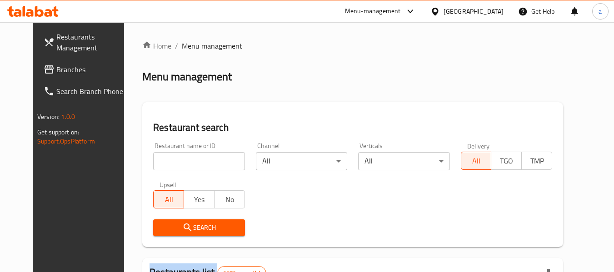
click at [151, 154] on div at bounding box center [307, 136] width 614 height 272
click at [153, 156] on input "search" at bounding box center [198, 161] width 91 height 18
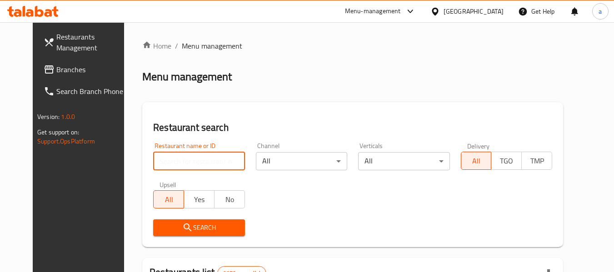
paste input "702823"
type input "702823"
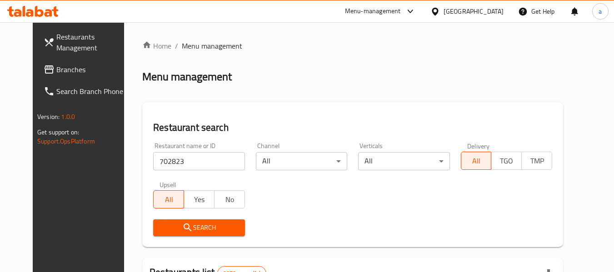
click at [163, 230] on span "Search" at bounding box center [199, 227] width 77 height 11
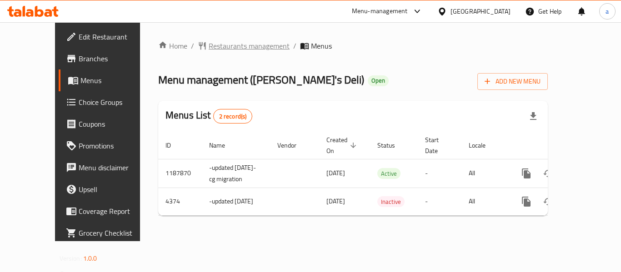
click at [209, 43] on span "Restaurants management" at bounding box center [249, 45] width 81 height 11
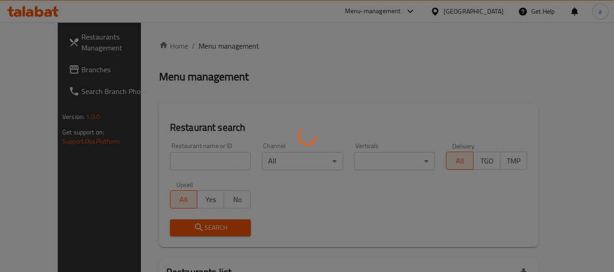
drag, startPoint x: 176, startPoint y: 141, endPoint x: 170, endPoint y: 146, distance: 8.7
click at [176, 141] on div at bounding box center [307, 136] width 614 height 272
drag, startPoint x: 170, startPoint y: 146, endPoint x: 156, endPoint y: 163, distance: 22.3
click at [168, 150] on div at bounding box center [307, 136] width 614 height 272
click at [156, 163] on div at bounding box center [307, 136] width 614 height 272
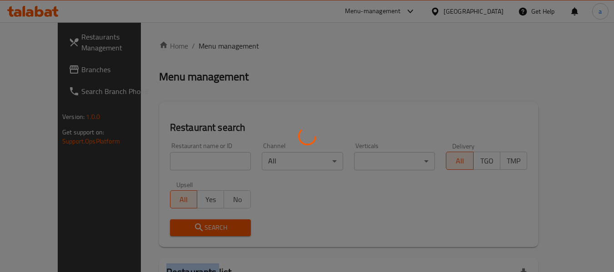
click at [156, 163] on div at bounding box center [307, 136] width 614 height 272
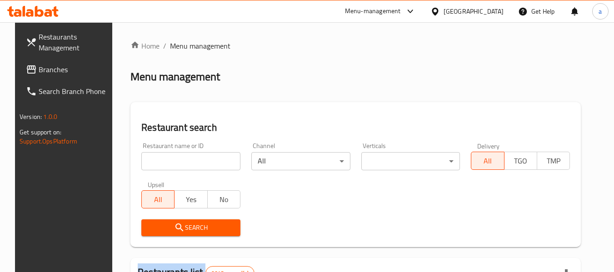
click at [156, 163] on div at bounding box center [307, 136] width 614 height 272
click at [156, 163] on input "search" at bounding box center [190, 161] width 99 height 18
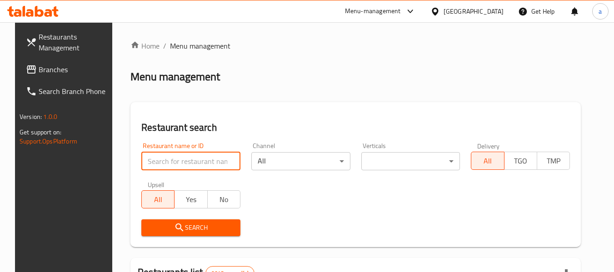
click at [156, 163] on input "search" at bounding box center [190, 161] width 99 height 18
paste input "2780"
type input "2780"
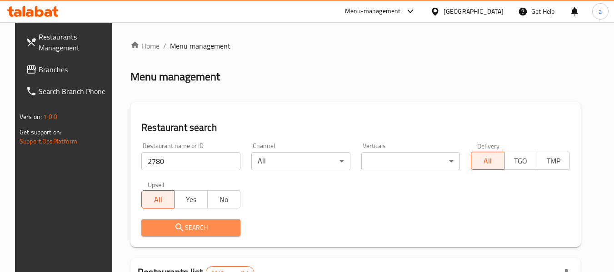
drag, startPoint x: 163, startPoint y: 225, endPoint x: 50, endPoint y: 219, distance: 112.9
click at [164, 225] on span "Search" at bounding box center [191, 227] width 85 height 11
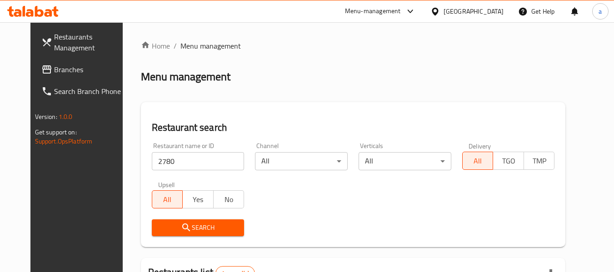
scroll to position [125, 0]
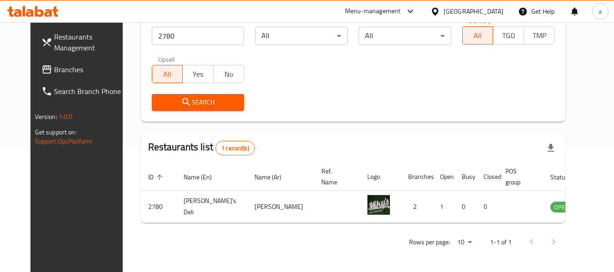
click at [45, 77] on link "Branches" at bounding box center [83, 70] width 99 height 22
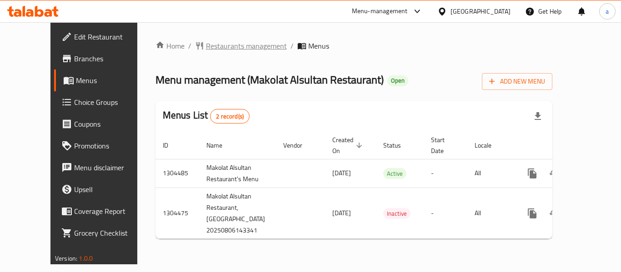
click at [206, 48] on span "Restaurants management" at bounding box center [246, 45] width 81 height 11
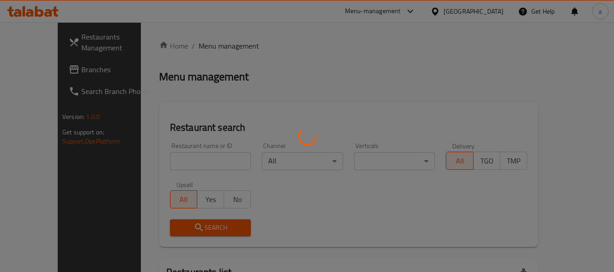
click at [181, 162] on div at bounding box center [307, 136] width 614 height 272
click at [181, 161] on div at bounding box center [307, 136] width 614 height 272
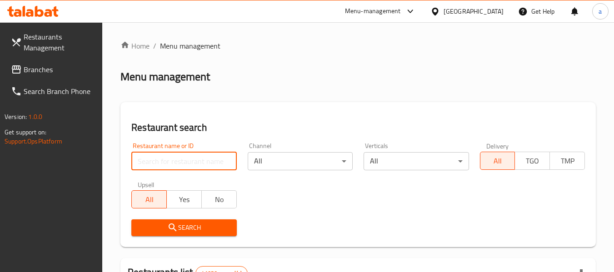
click at [179, 161] on input "search" at bounding box center [183, 161] width 105 height 18
paste input "703267"
type input "703267"
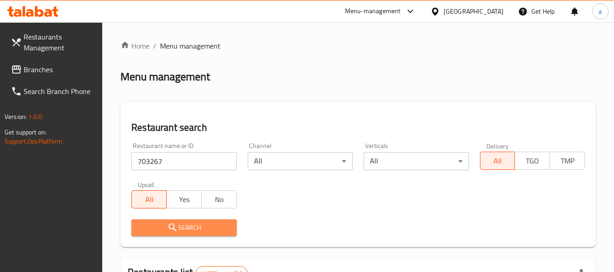
click at [182, 231] on span "Search" at bounding box center [184, 227] width 90 height 11
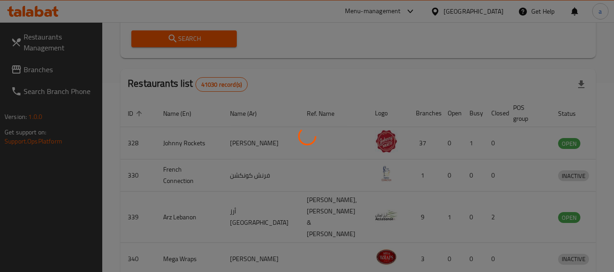
scroll to position [133, 0]
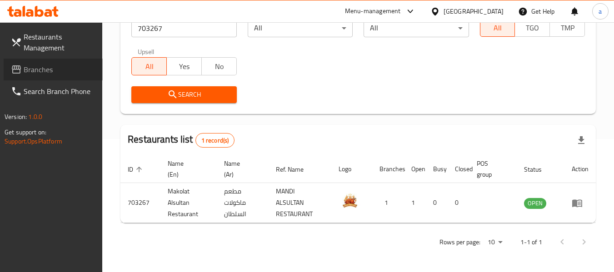
click at [55, 75] on link "Branches" at bounding box center [53, 70] width 99 height 22
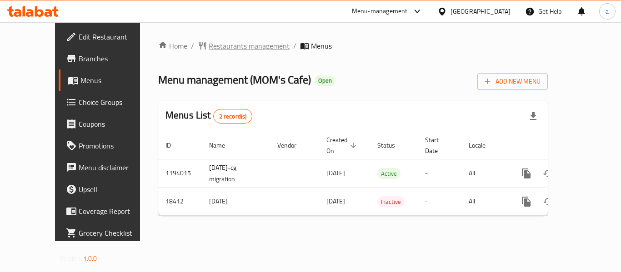
click at [209, 49] on span "Restaurants management" at bounding box center [249, 45] width 81 height 11
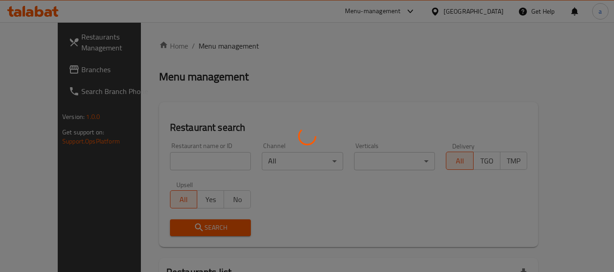
click at [169, 158] on div at bounding box center [307, 136] width 614 height 272
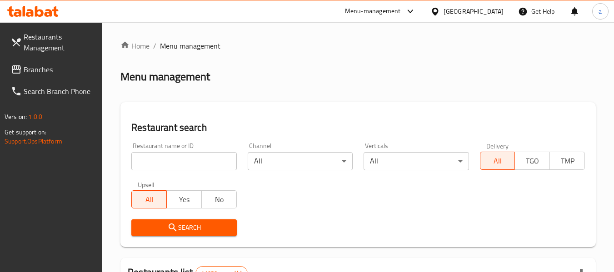
click at [168, 161] on input "search" at bounding box center [183, 161] width 105 height 18
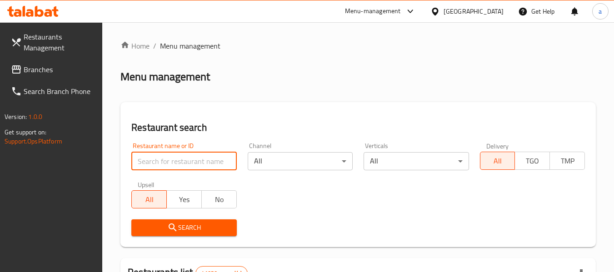
paste input "10029"
type input "10029"
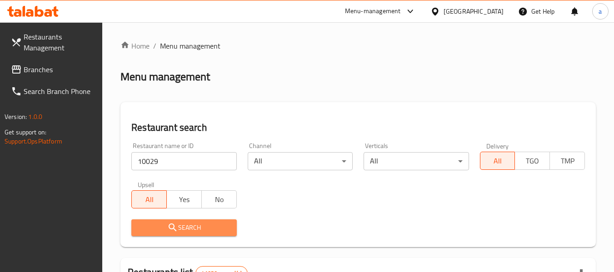
click at [174, 233] on icon "submit" at bounding box center [172, 227] width 11 height 11
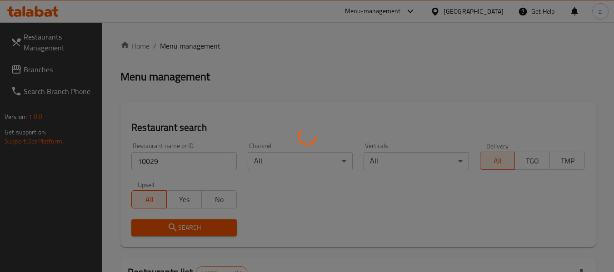
click at [174, 231] on div at bounding box center [307, 136] width 614 height 272
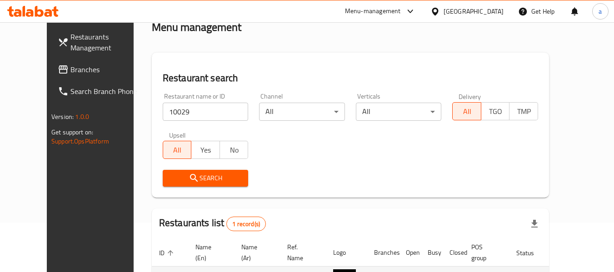
scroll to position [125, 0]
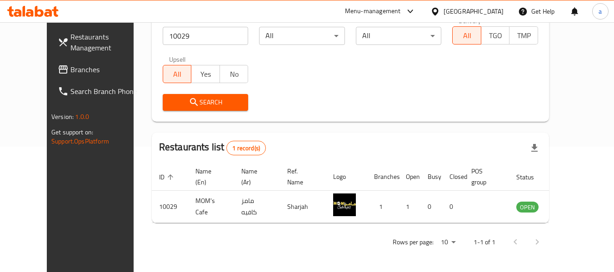
click at [70, 71] on span "Branches" at bounding box center [106, 69] width 72 height 11
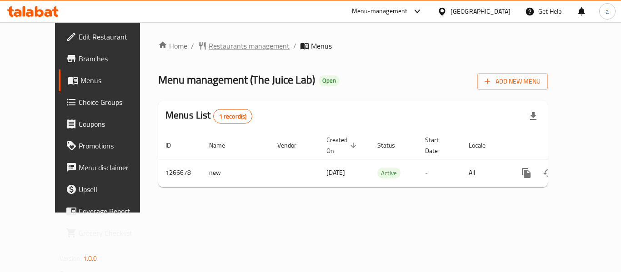
click at [209, 47] on span "Restaurants management" at bounding box center [249, 45] width 81 height 11
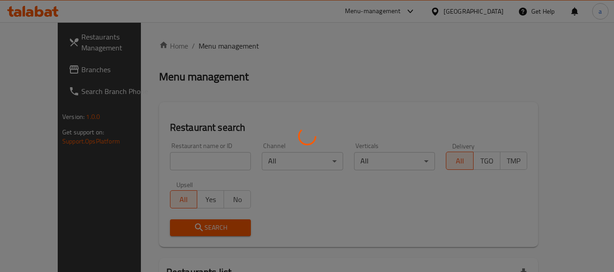
click at [160, 157] on div at bounding box center [307, 136] width 614 height 272
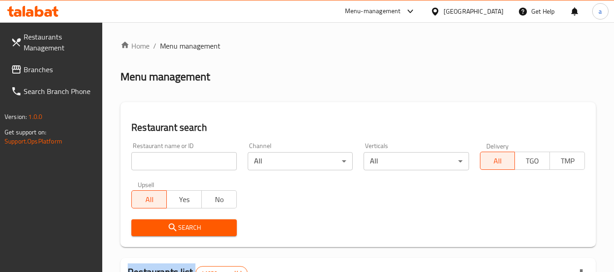
click at [160, 157] on div at bounding box center [307, 136] width 614 height 272
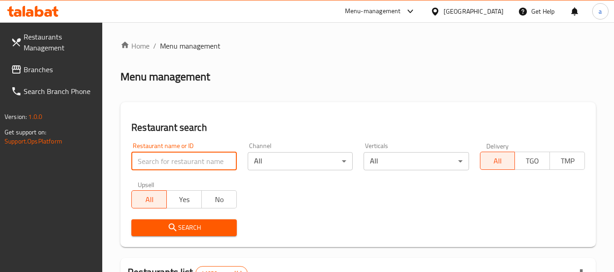
click at [160, 157] on input "search" at bounding box center [183, 161] width 105 height 18
paste input "687415"
type input "687415"
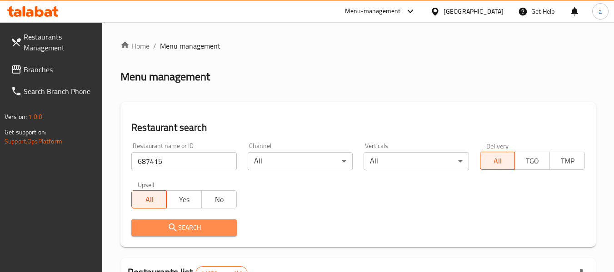
click at [164, 223] on span "Search" at bounding box center [184, 227] width 90 height 11
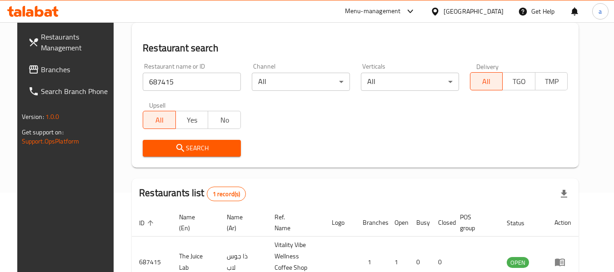
scroll to position [133, 0]
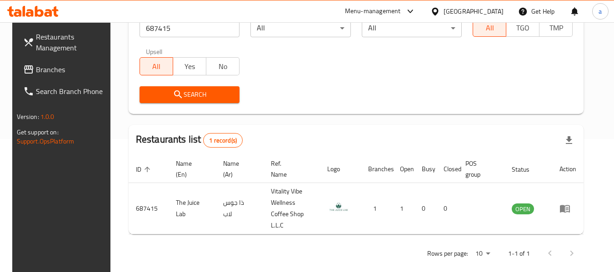
click at [24, 67] on icon at bounding box center [28, 69] width 9 height 8
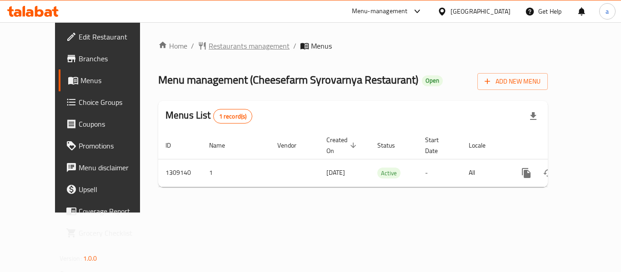
click at [219, 47] on span "Restaurants management" at bounding box center [249, 45] width 81 height 11
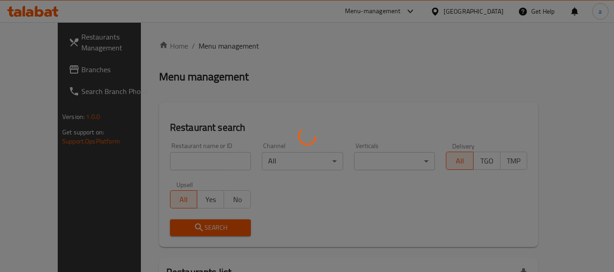
click at [199, 156] on div at bounding box center [307, 136] width 614 height 272
click at [193, 160] on div at bounding box center [307, 136] width 614 height 272
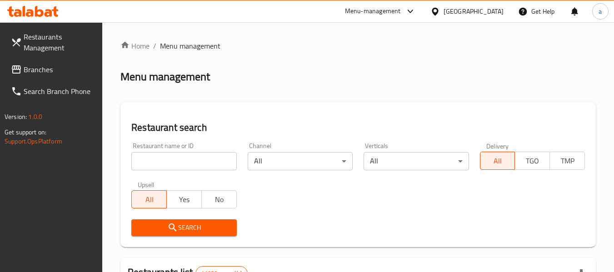
click at [193, 160] on div at bounding box center [307, 136] width 614 height 272
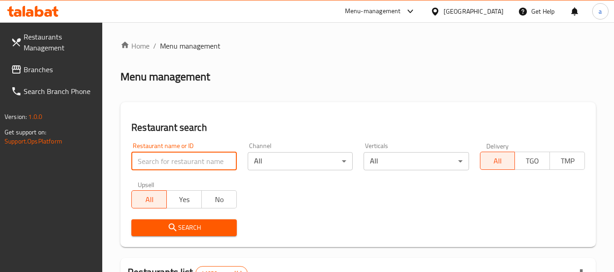
click at [193, 160] on input "search" at bounding box center [183, 161] width 105 height 18
paste input "704630"
type input "704630"
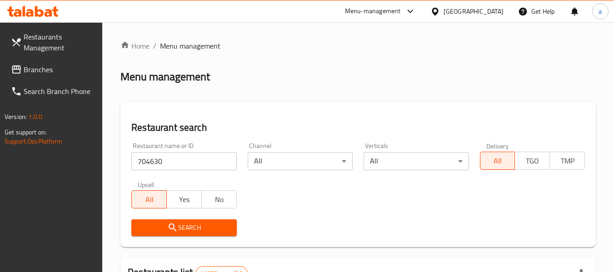
click at [179, 225] on span "Search" at bounding box center [184, 227] width 90 height 11
click at [35, 71] on span "Branches" at bounding box center [60, 69] width 72 height 11
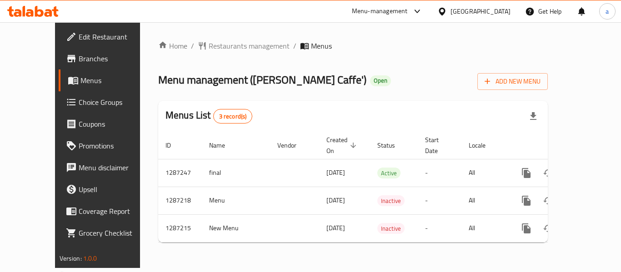
click at [212, 37] on div "Home / Restaurants management / Menus Menu management ( Theo Resto Caffe' ) Ope…" at bounding box center [353, 145] width 426 height 246
click at [211, 43] on span "Restaurants management" at bounding box center [249, 45] width 81 height 11
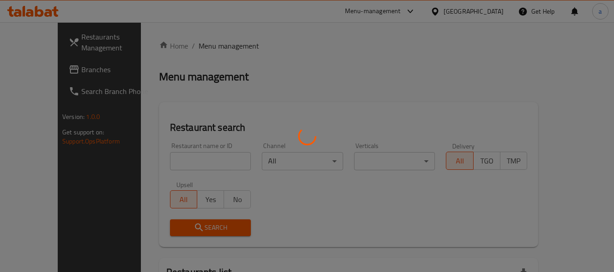
click at [162, 161] on div at bounding box center [307, 136] width 614 height 272
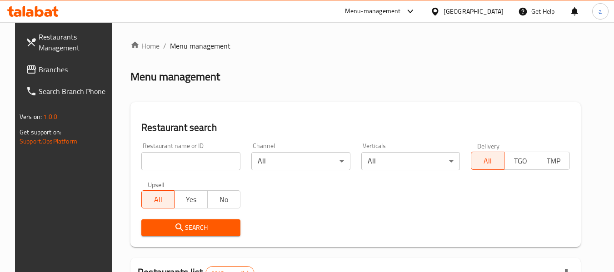
click at [162, 161] on input "search" at bounding box center [190, 161] width 99 height 18
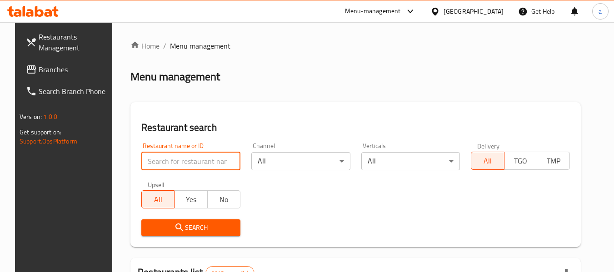
click at [162, 161] on input "search" at bounding box center [190, 161] width 99 height 18
paste input "696608"
type input "696608"
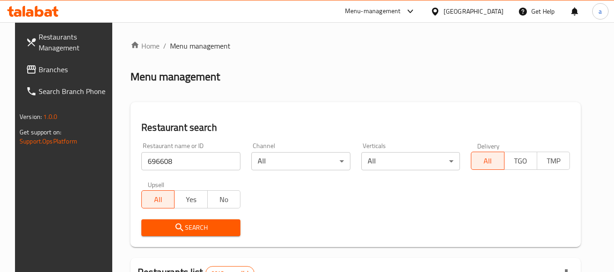
click at [181, 227] on span "Search" at bounding box center [191, 227] width 85 height 11
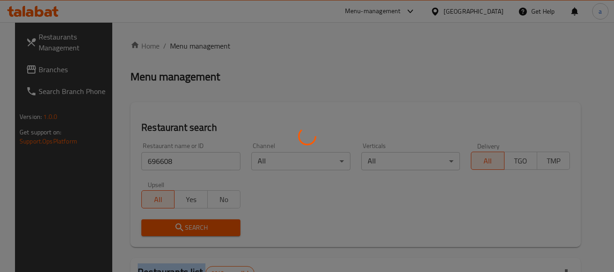
click at [181, 227] on div at bounding box center [307, 136] width 614 height 272
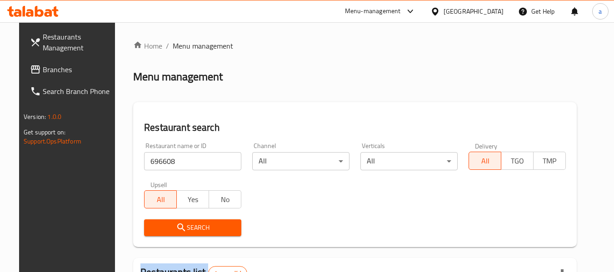
scroll to position [122, 0]
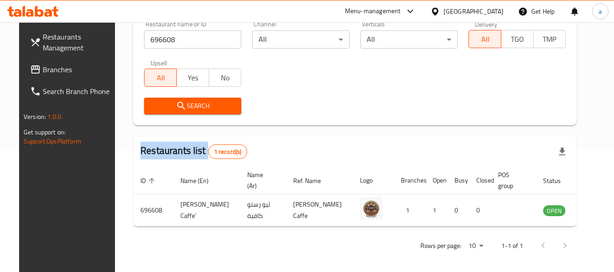
click at [48, 66] on span "Branches" at bounding box center [79, 69] width 72 height 11
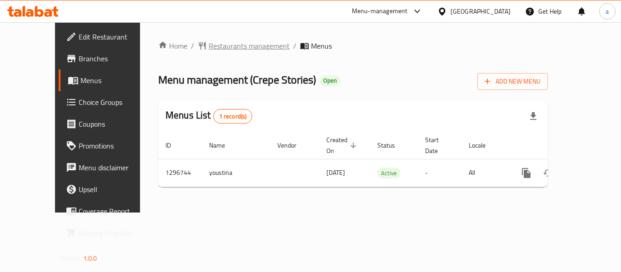
click at [213, 43] on span "Restaurants management" at bounding box center [249, 45] width 81 height 11
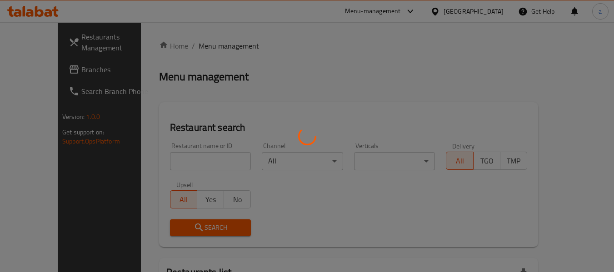
click at [180, 156] on div at bounding box center [307, 136] width 614 height 272
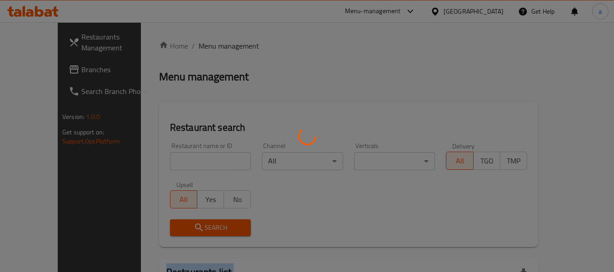
click at [180, 156] on div at bounding box center [307, 136] width 614 height 272
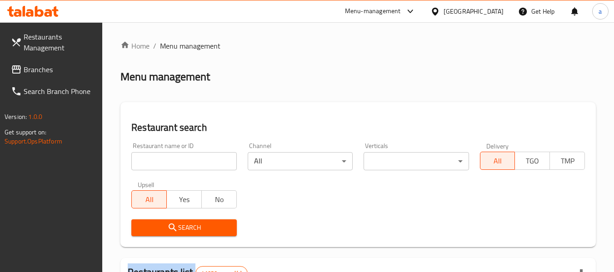
click at [180, 156] on div at bounding box center [307, 136] width 614 height 272
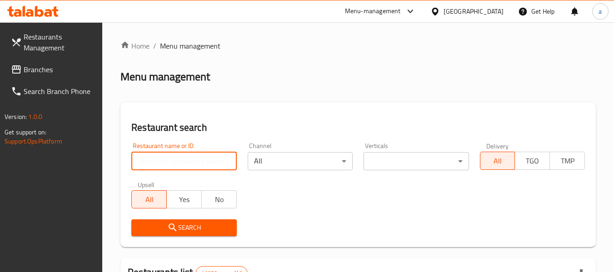
click at [180, 156] on input "search" at bounding box center [183, 161] width 105 height 18
paste input "699899"
type input "699899"
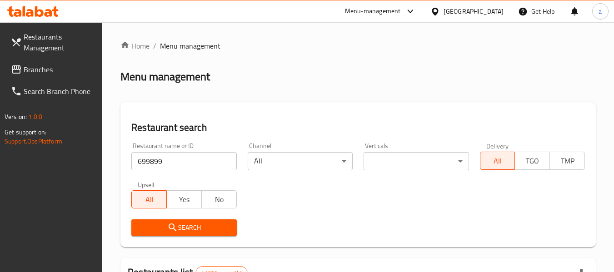
click at [170, 220] on button "Search" at bounding box center [183, 228] width 105 height 17
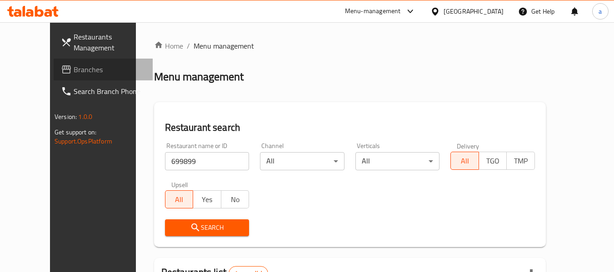
click at [74, 70] on span "Branches" at bounding box center [110, 69] width 72 height 11
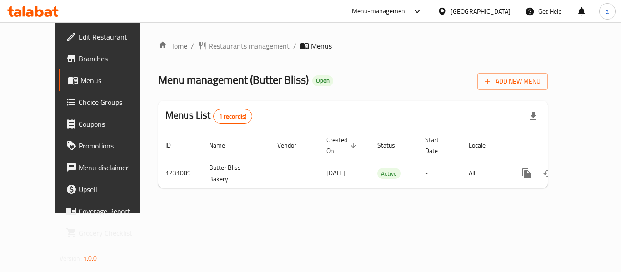
click at [212, 50] on span "Restaurants management" at bounding box center [249, 45] width 81 height 11
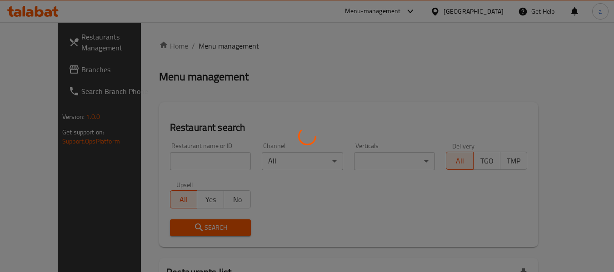
click at [171, 156] on div at bounding box center [307, 136] width 614 height 272
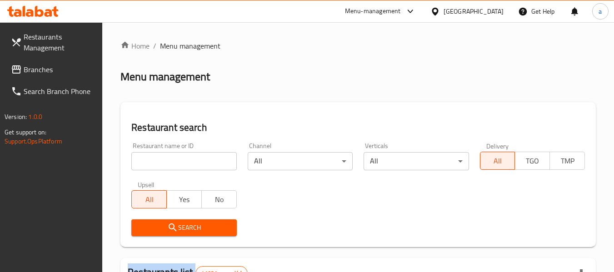
click at [171, 156] on input "search" at bounding box center [183, 161] width 105 height 18
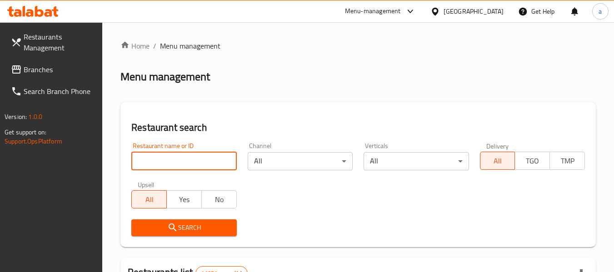
click at [171, 156] on input "search" at bounding box center [183, 161] width 105 height 18
paste input "677359"
type input "677359"
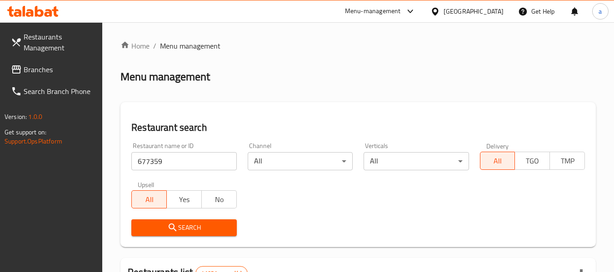
click at [177, 231] on icon "submit" at bounding box center [172, 227] width 11 height 11
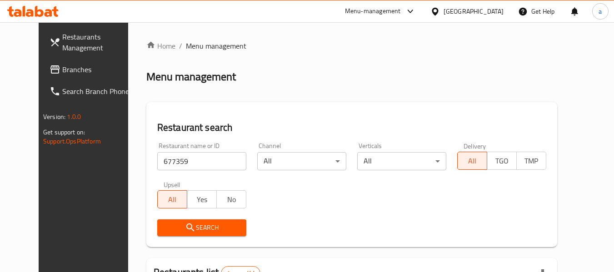
click at [42, 62] on link "Branches" at bounding box center [91, 70] width 99 height 22
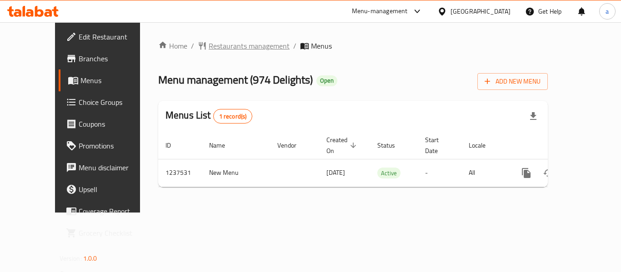
click at [231, 44] on span "Restaurants management" at bounding box center [249, 45] width 81 height 11
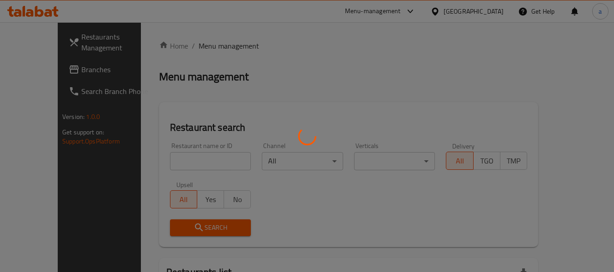
click at [167, 155] on div at bounding box center [307, 136] width 614 height 272
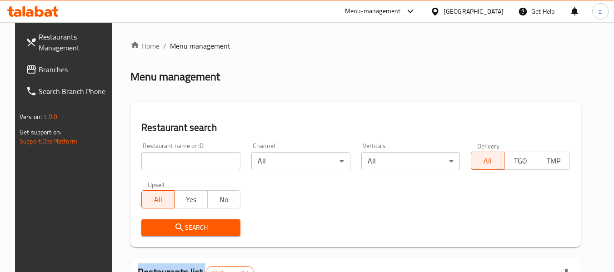
click at [167, 155] on div at bounding box center [307, 136] width 614 height 272
click at [167, 155] on input "search" at bounding box center [190, 161] width 99 height 18
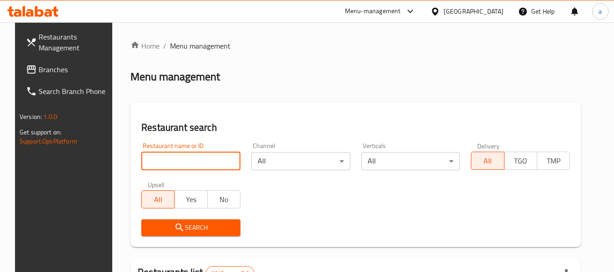
paste input "679407"
type input "679407"
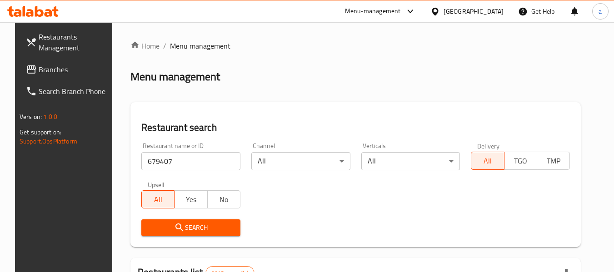
click at [159, 226] on span "Search" at bounding box center [191, 227] width 85 height 11
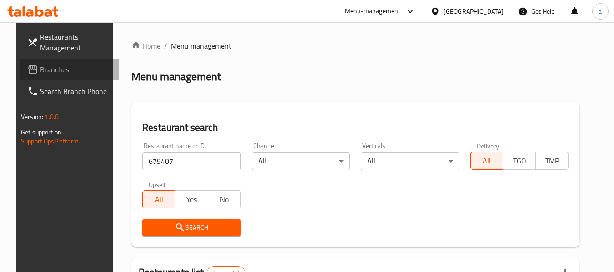
click at [51, 64] on span "Branches" at bounding box center [76, 69] width 72 height 11
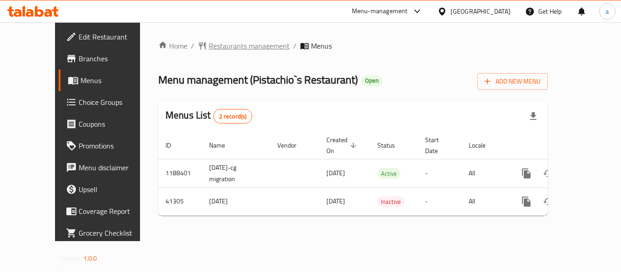
click at [209, 42] on span "Restaurants management" at bounding box center [249, 45] width 81 height 11
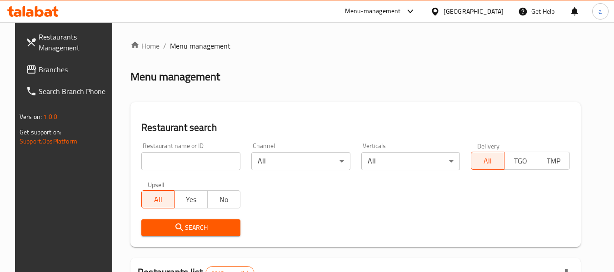
click at [170, 165] on input "search" at bounding box center [190, 161] width 99 height 18
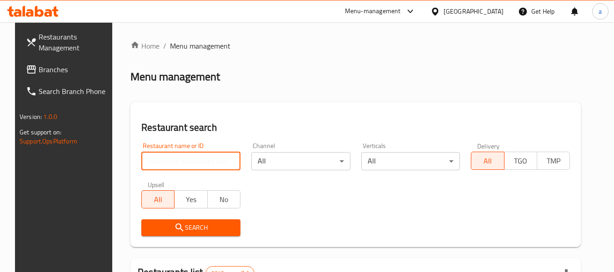
paste input "21498"
type input "21498"
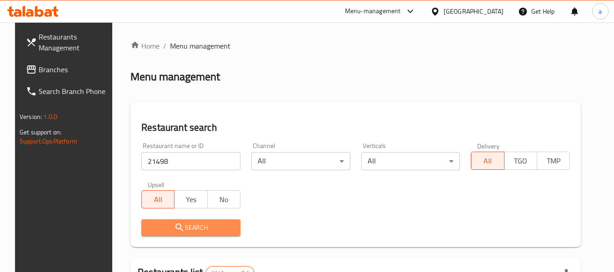
click at [166, 228] on span "Search" at bounding box center [191, 227] width 85 height 11
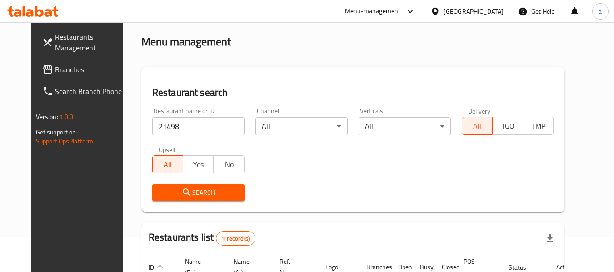
scroll to position [35, 0]
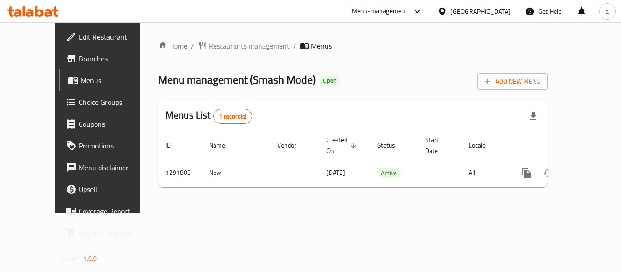
click at [209, 50] on span "Restaurants management" at bounding box center [249, 45] width 81 height 11
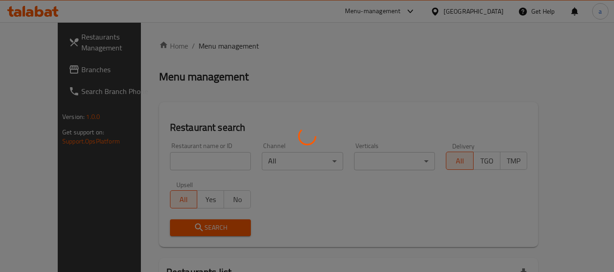
click at [162, 161] on div at bounding box center [307, 136] width 614 height 272
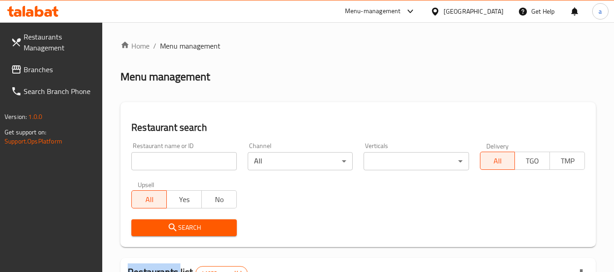
click at [162, 161] on div at bounding box center [307, 136] width 614 height 272
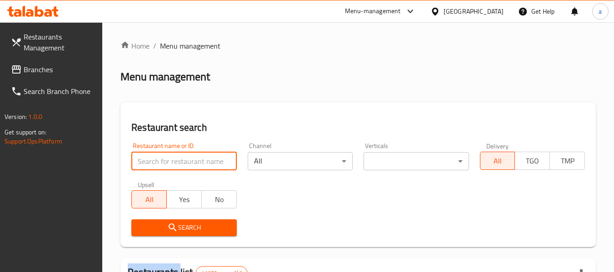
click at [162, 161] on input "search" at bounding box center [183, 161] width 105 height 18
paste input "698884"
type input "698884"
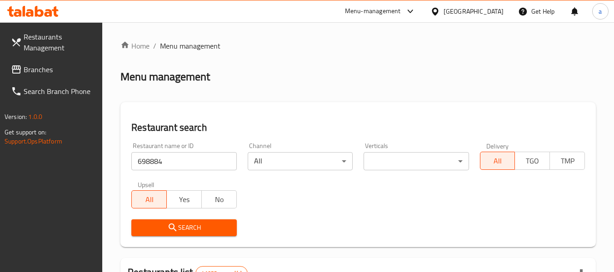
click at [175, 226] on icon "submit" at bounding box center [172, 227] width 11 height 11
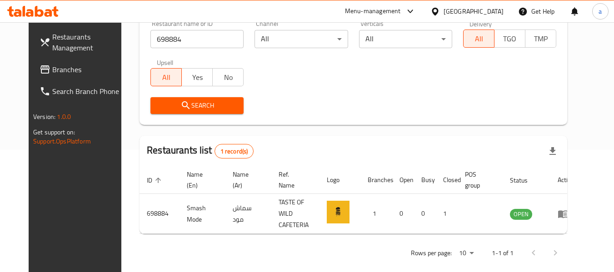
scroll to position [125, 0]
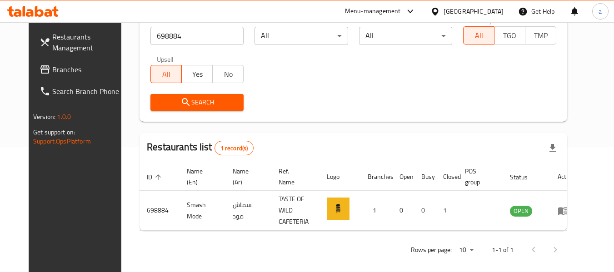
click at [52, 75] on span "Branches" at bounding box center [88, 69] width 72 height 11
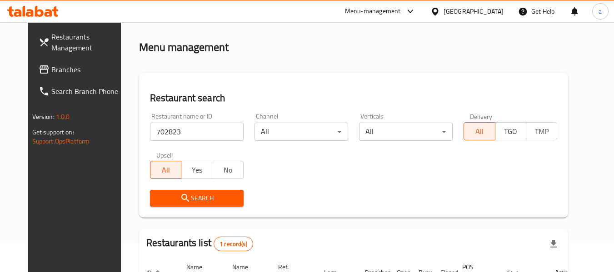
scroll to position [45, 0]
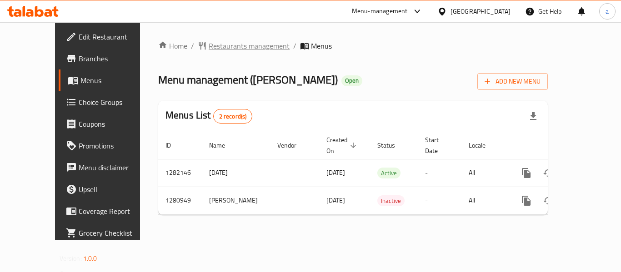
click at [209, 51] on span "Restaurants management" at bounding box center [249, 45] width 81 height 11
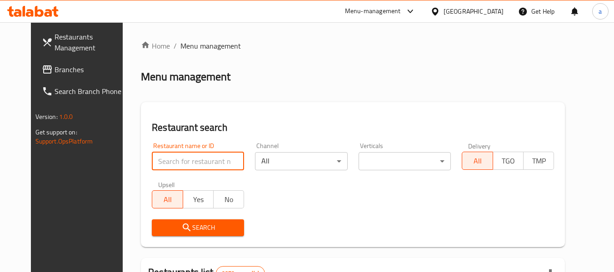
click at [162, 155] on input "search" at bounding box center [198, 161] width 92 height 18
paste input "694088"
type input "694088"
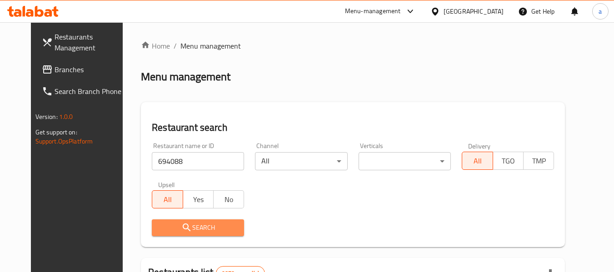
click at [159, 231] on span "Search" at bounding box center [198, 227] width 78 height 11
click at [154, 231] on div at bounding box center [307, 136] width 614 height 272
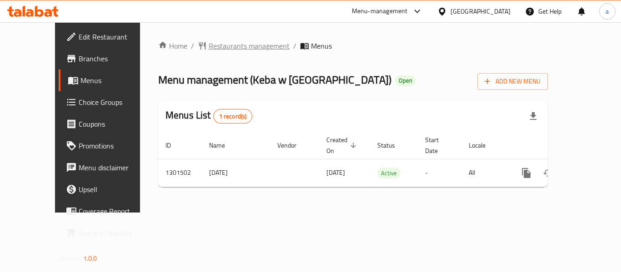
click at [209, 48] on span "Restaurants management" at bounding box center [249, 45] width 81 height 11
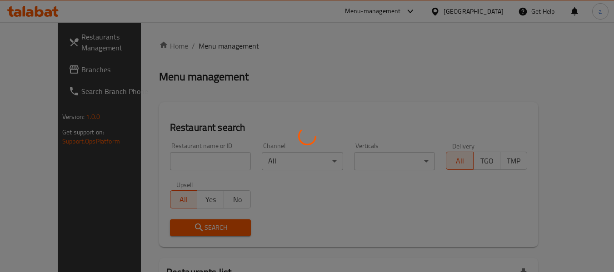
click at [159, 162] on div at bounding box center [307, 136] width 614 height 272
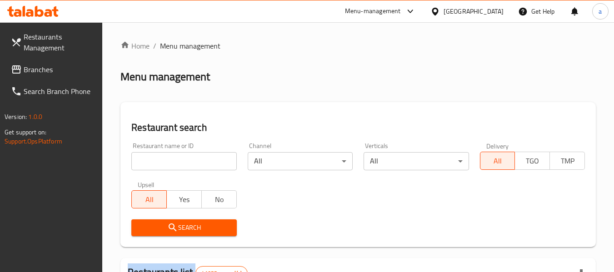
click at [159, 162] on div at bounding box center [307, 136] width 614 height 272
click at [159, 162] on input "search" at bounding box center [183, 161] width 105 height 18
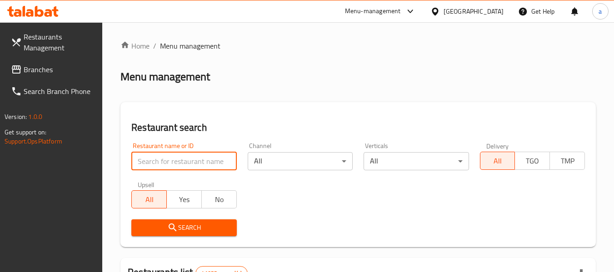
click at [159, 162] on input "search" at bounding box center [183, 161] width 105 height 18
paste input "701477"
type input "701477"
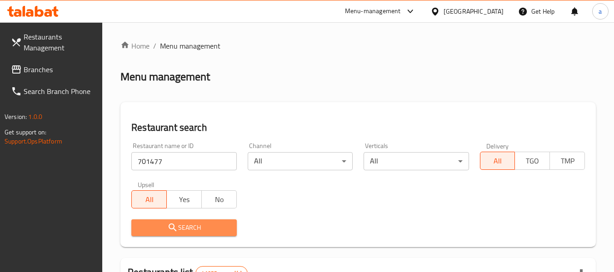
click at [171, 223] on icon "submit" at bounding box center [172, 227] width 11 height 11
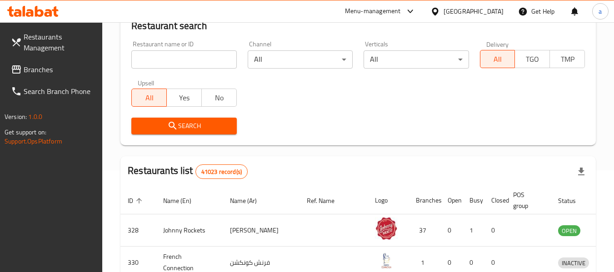
scroll to position [45, 0]
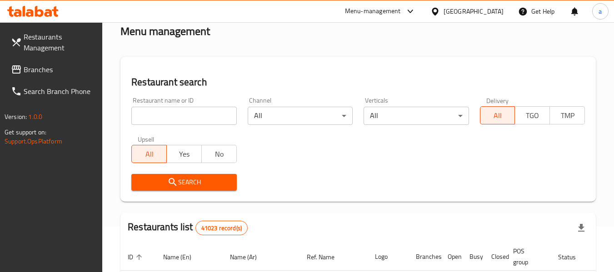
click at [30, 68] on span "Branches" at bounding box center [60, 69] width 72 height 11
